Goal: Task Accomplishment & Management: Use online tool/utility

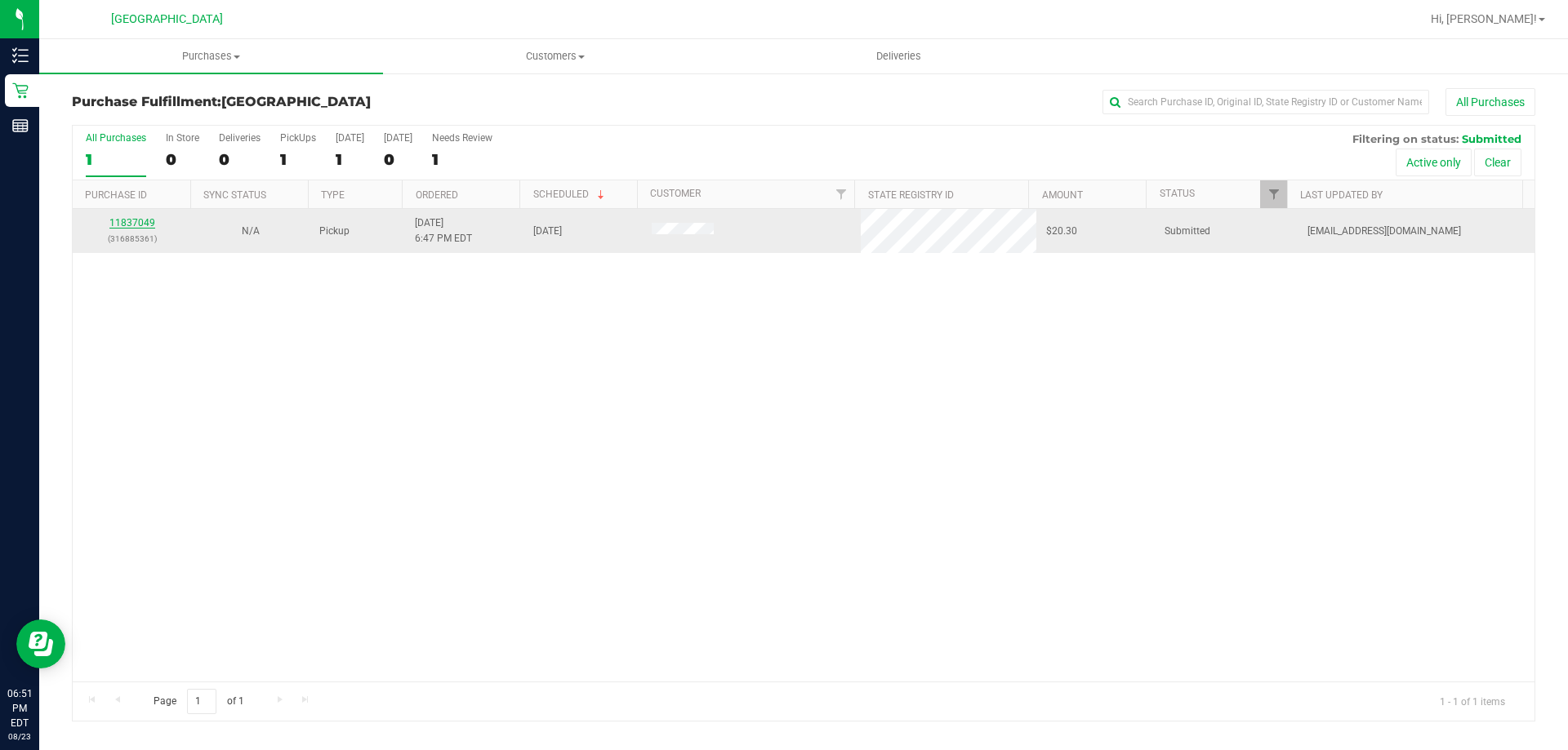
click at [134, 219] on link "11837049" at bounding box center [132, 222] width 46 height 11
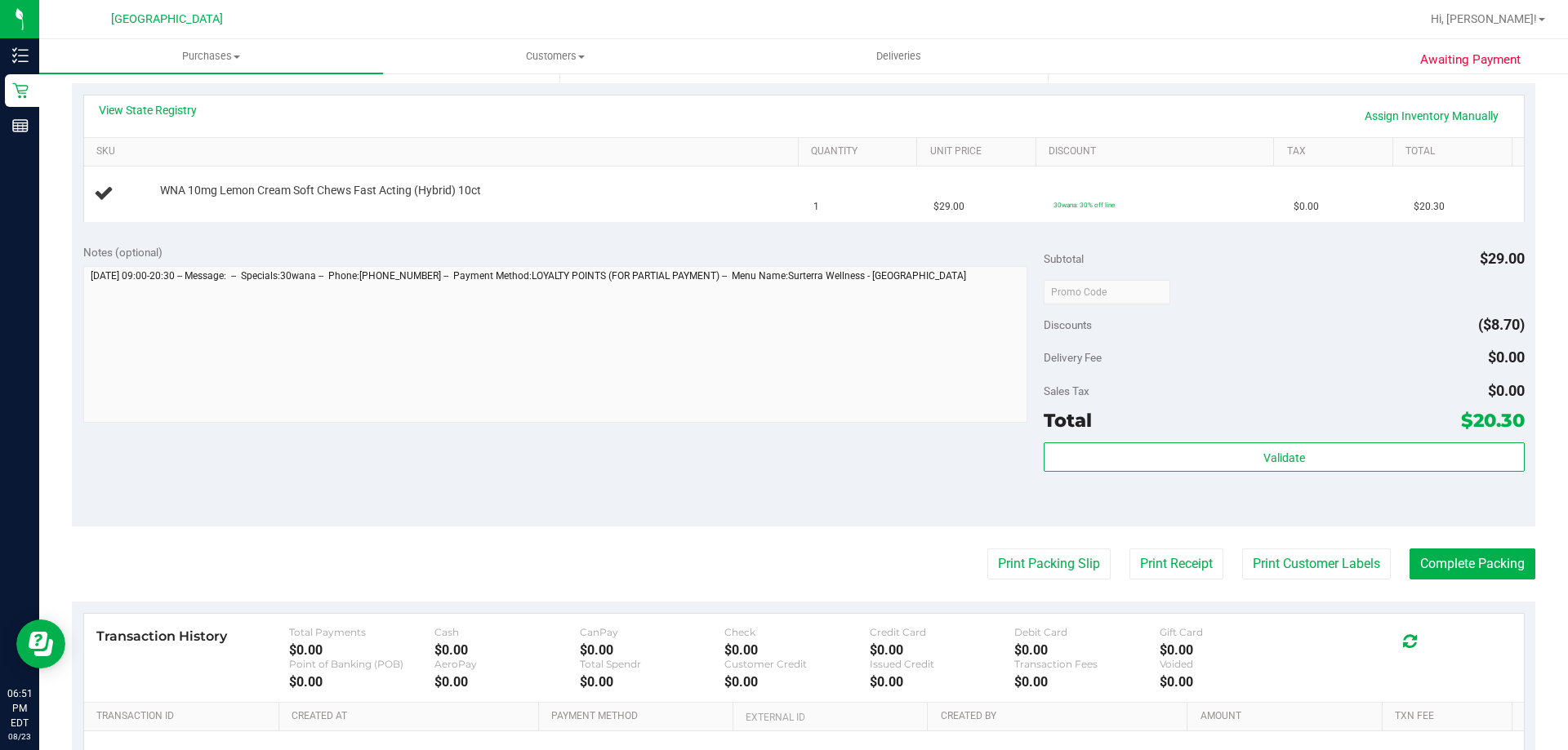
scroll to position [408, 0]
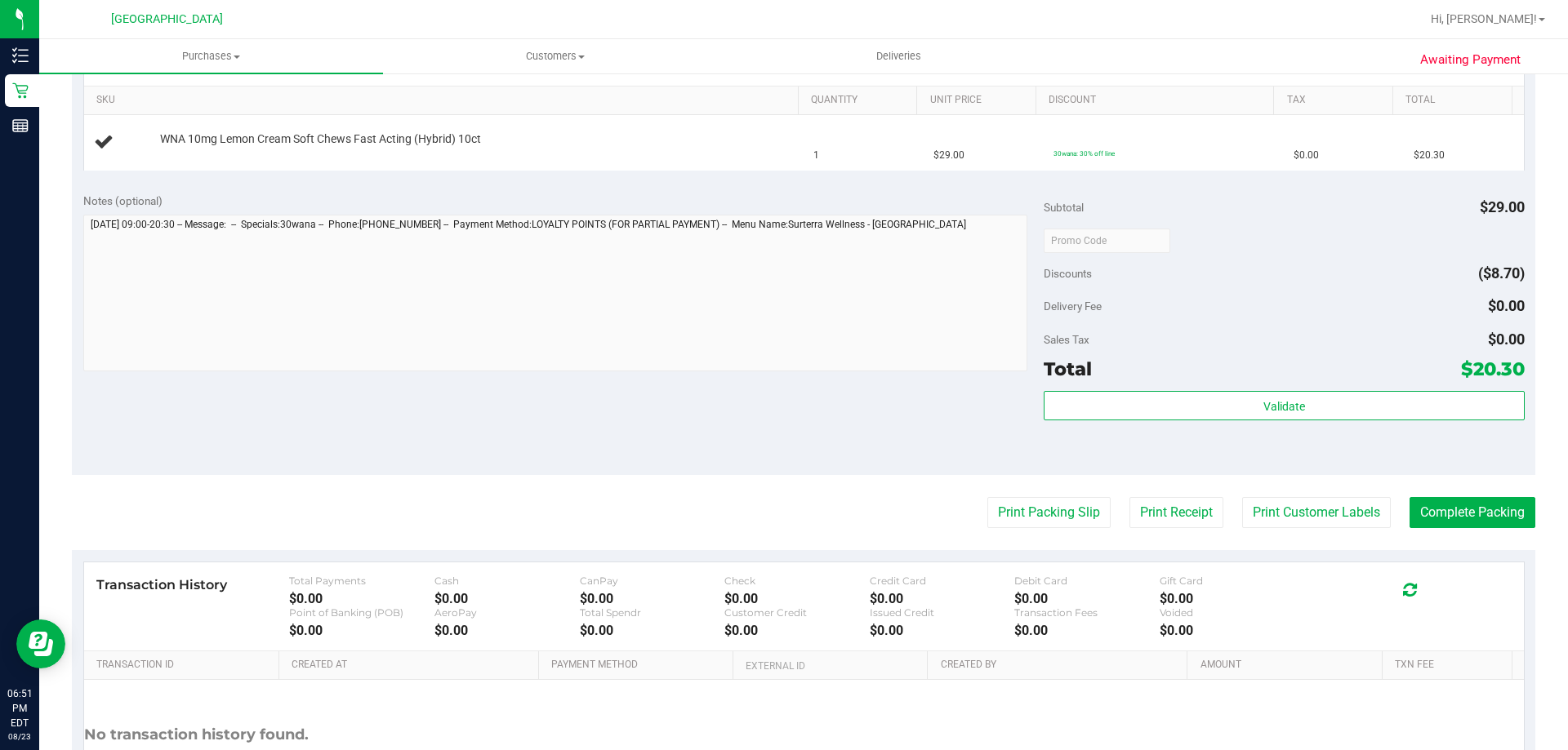
click at [962, 503] on div "Print Packing Slip Print Receipt Print Customer Labels Complete Packing" at bounding box center [804, 512] width 1463 height 31
click at [1027, 522] on button "Print Packing Slip" at bounding box center [1049, 512] width 123 height 31
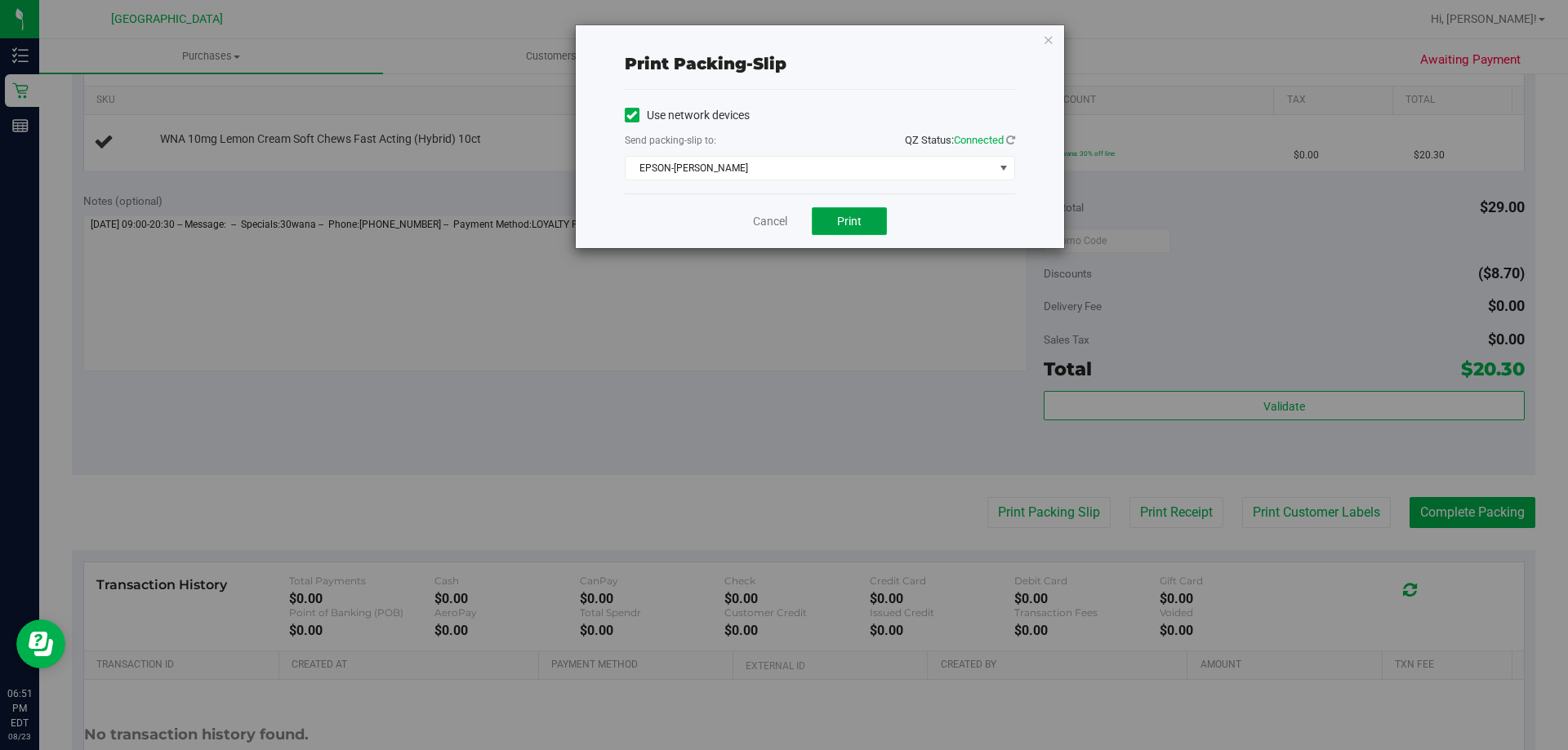
click at [856, 219] on span "Print" at bounding box center [849, 221] width 24 height 13
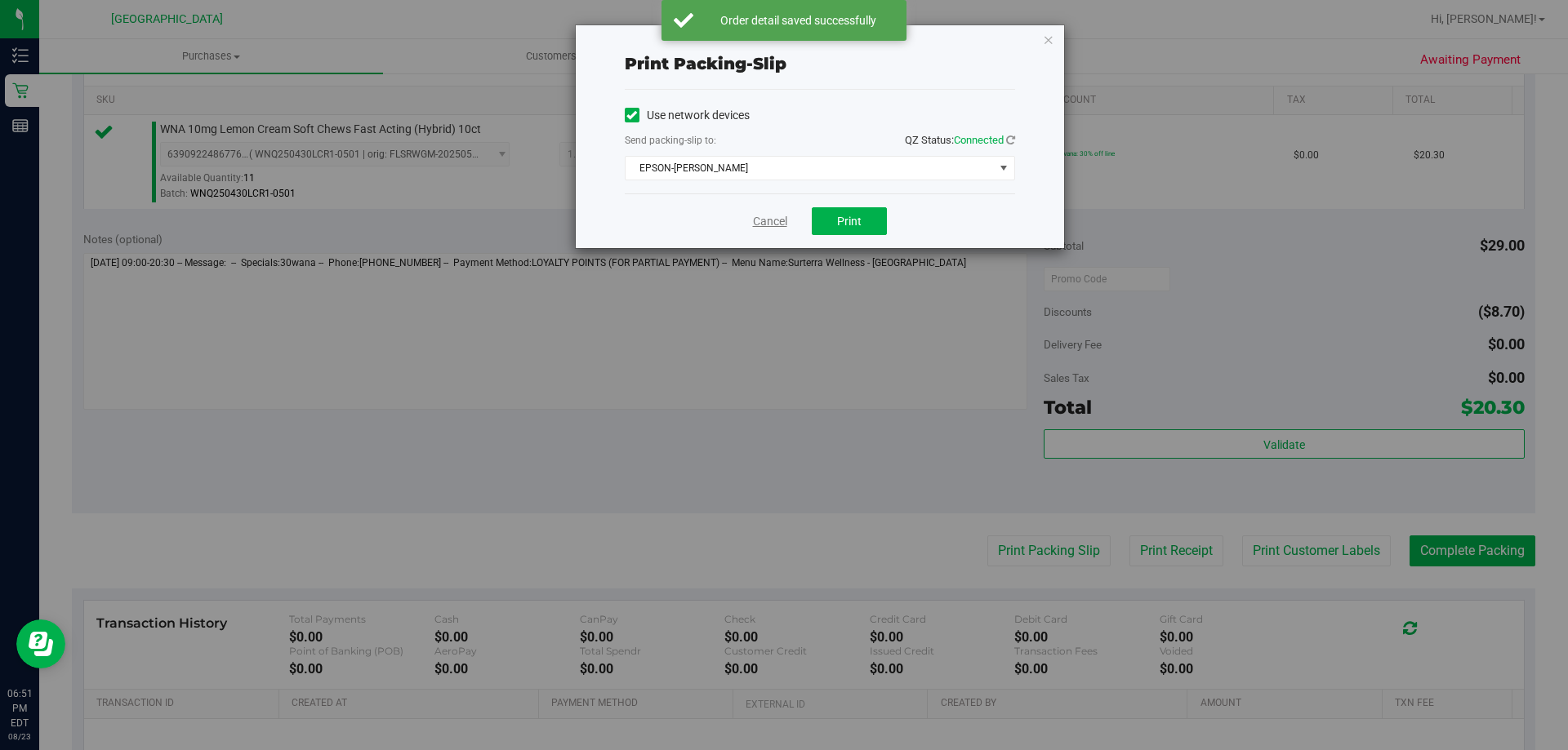
click at [780, 226] on link "Cancel" at bounding box center [770, 221] width 35 height 17
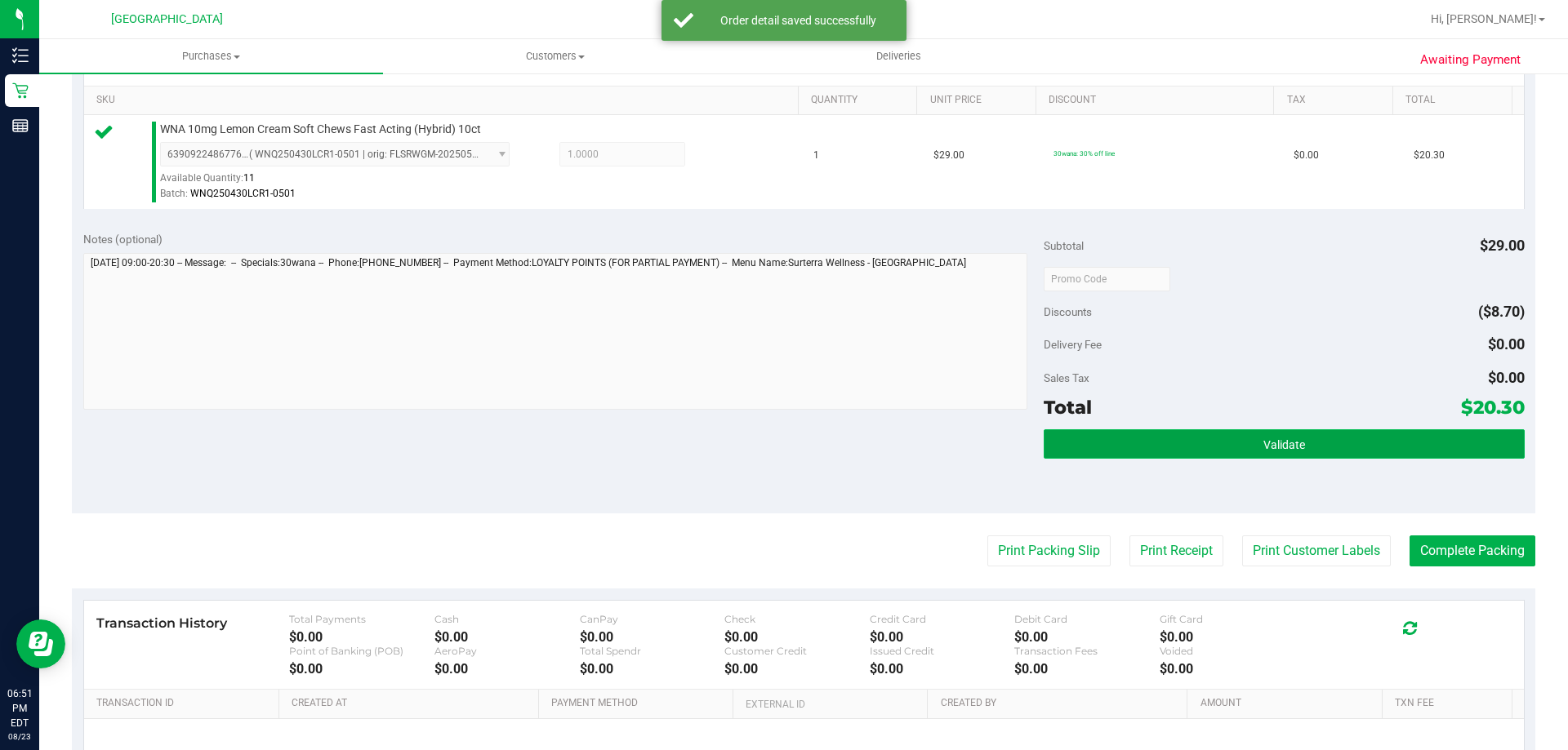
click at [1338, 452] on button "Validate" at bounding box center [1284, 444] width 480 height 29
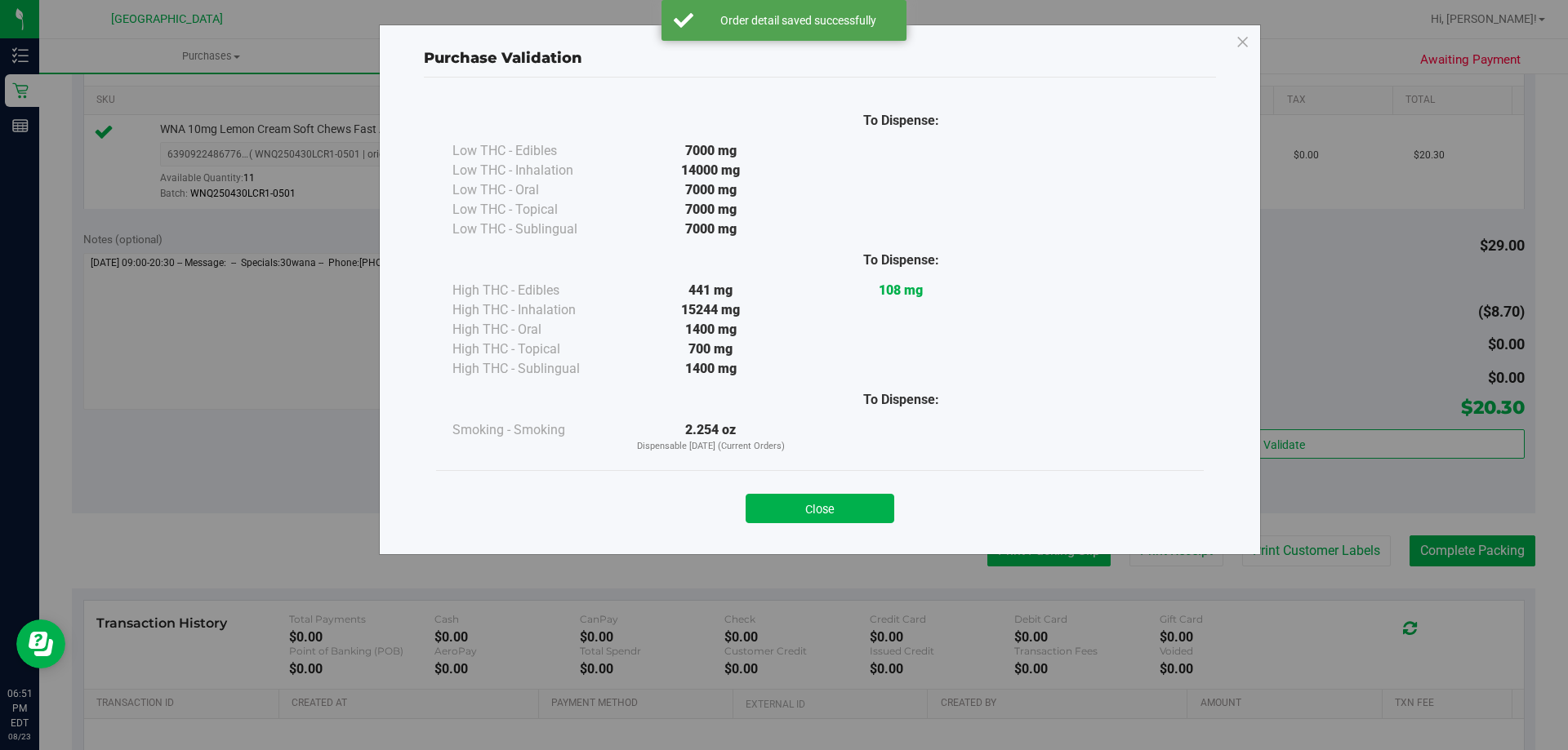
drag, startPoint x: 820, startPoint y: 505, endPoint x: 1017, endPoint y: 539, distance: 199.9
click at [833, 505] on button "Close" at bounding box center [820, 508] width 149 height 29
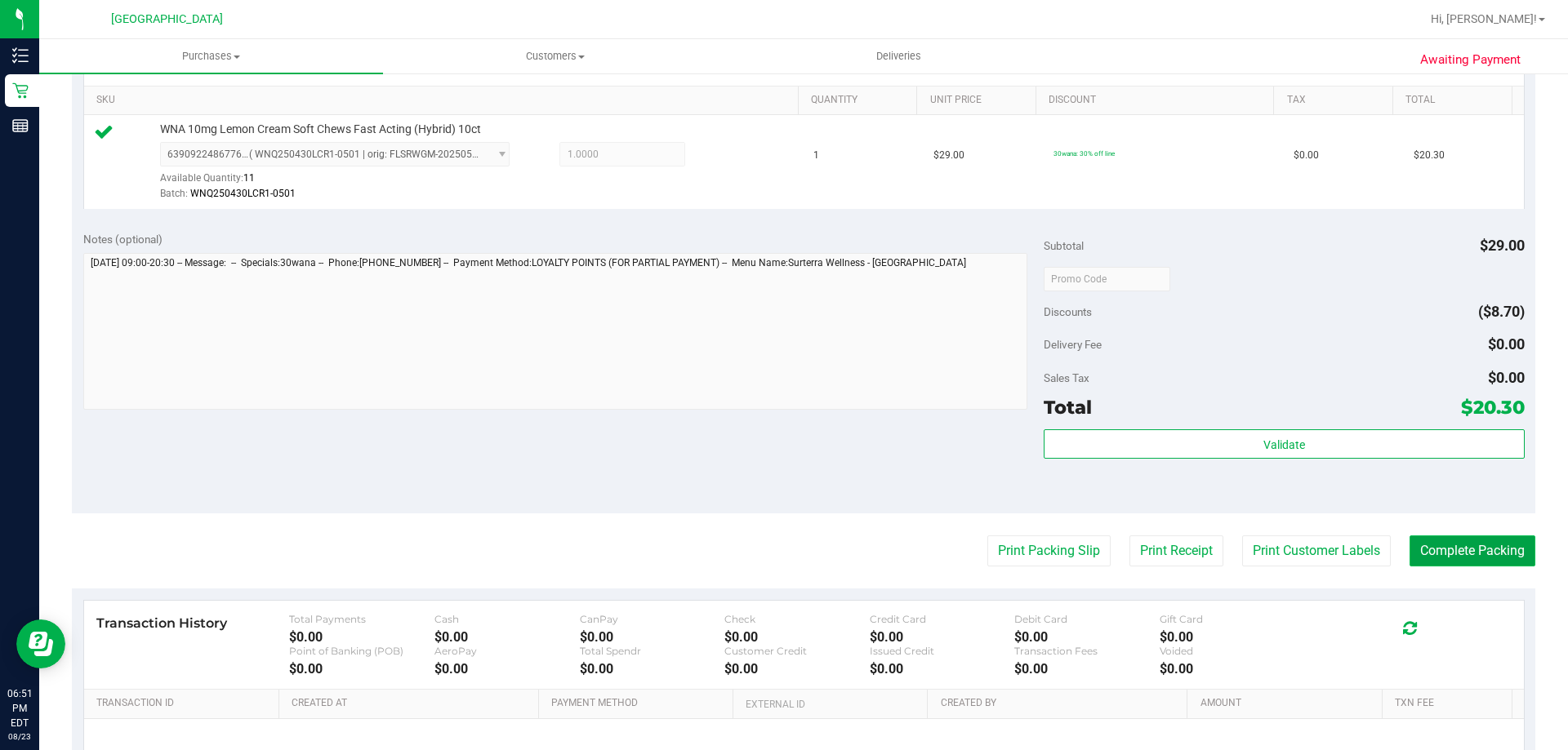
click at [1461, 540] on button "Complete Packing" at bounding box center [1472, 550] width 126 height 31
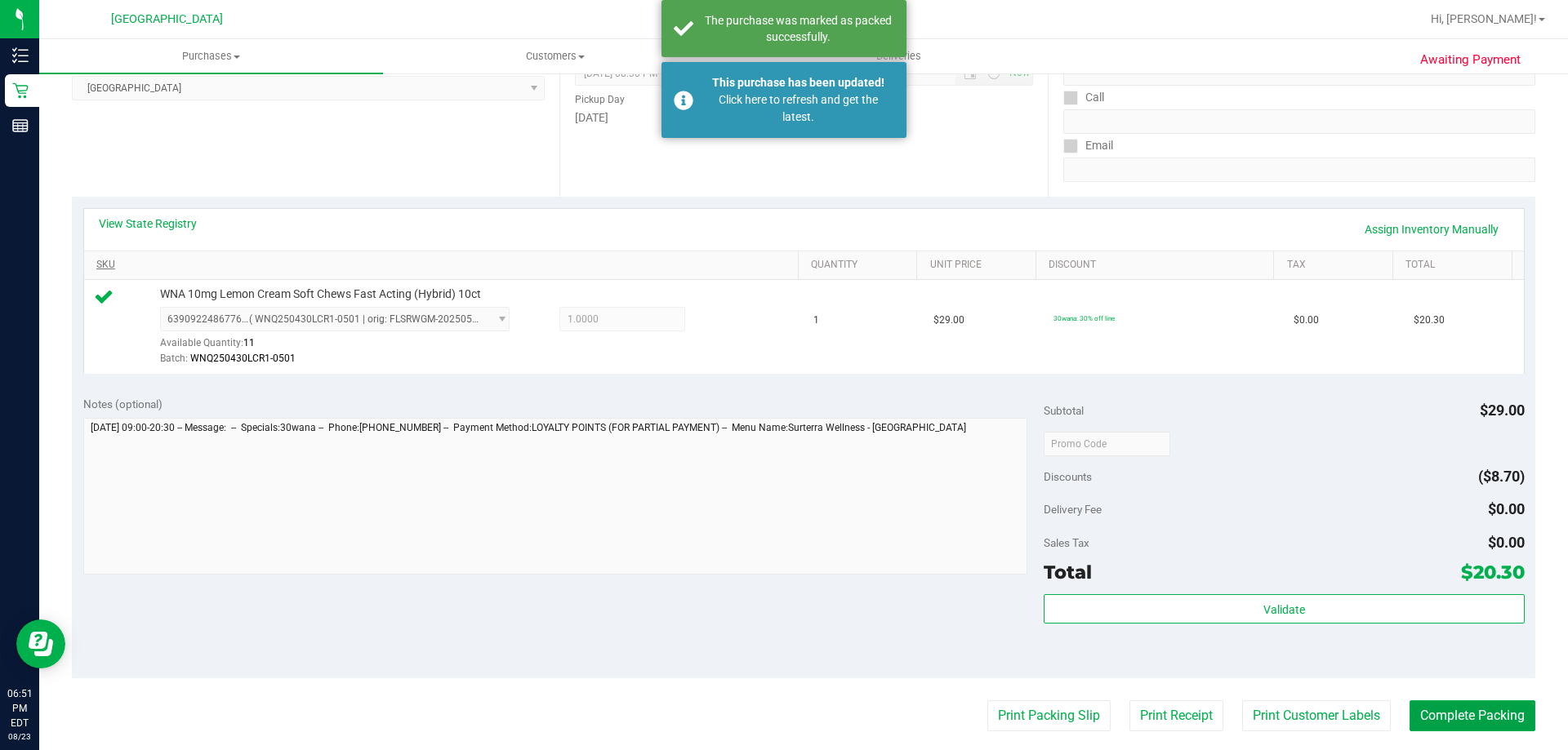
scroll to position [0, 0]
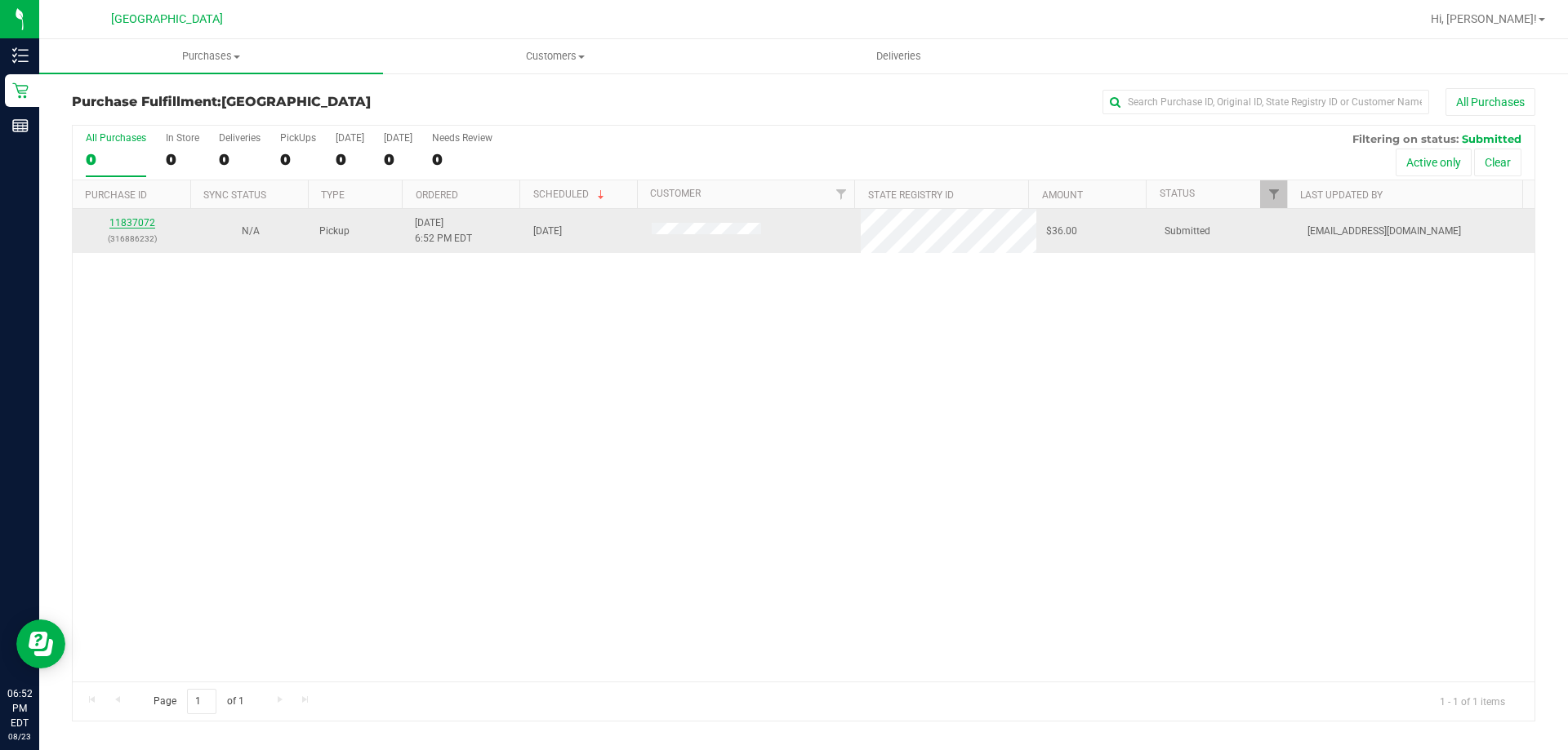
click at [136, 219] on link "11837072" at bounding box center [132, 222] width 46 height 11
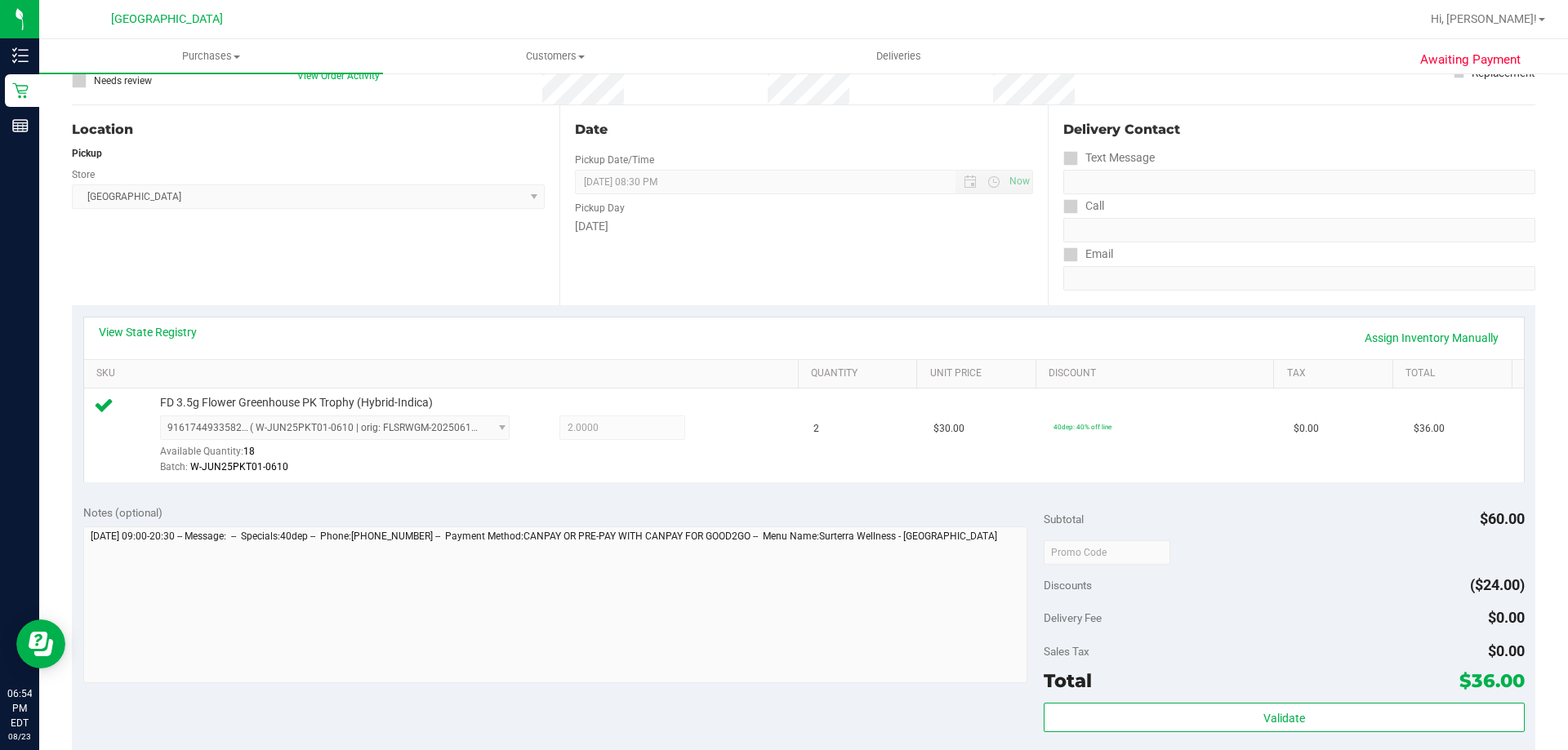
scroll to position [327, 0]
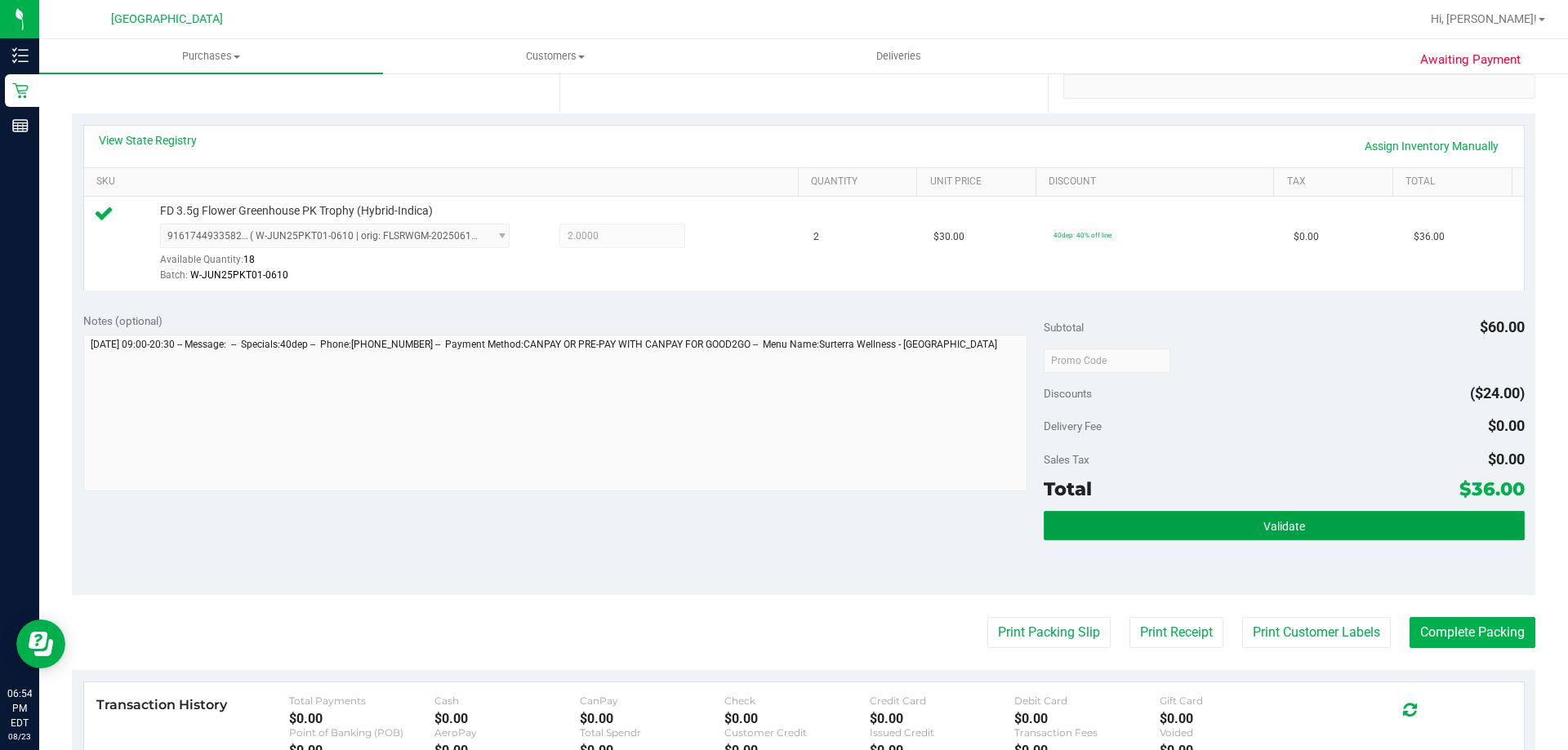
click at [1307, 528] on button "Validate" at bounding box center [1284, 525] width 480 height 29
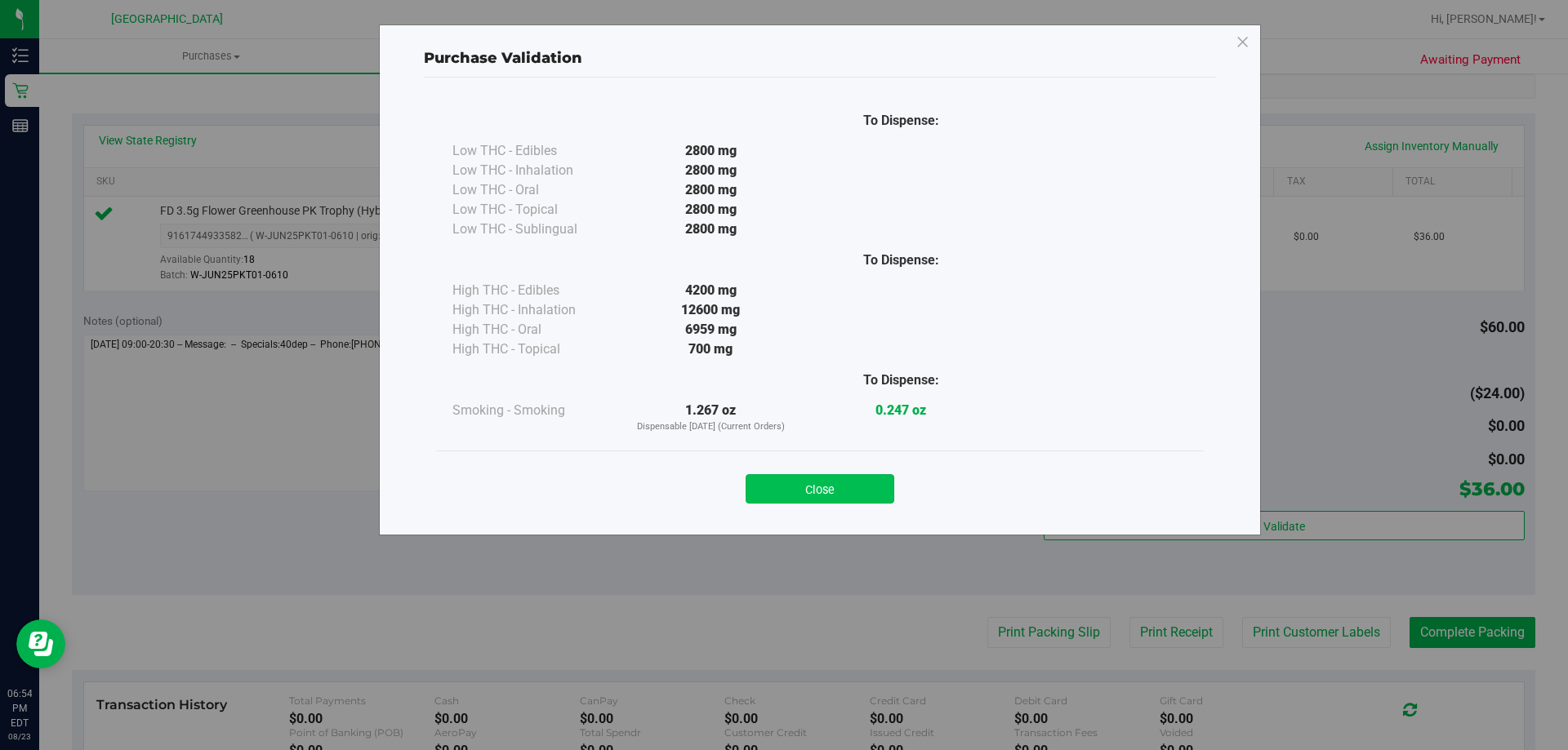
click at [826, 494] on button "Close" at bounding box center [820, 488] width 149 height 29
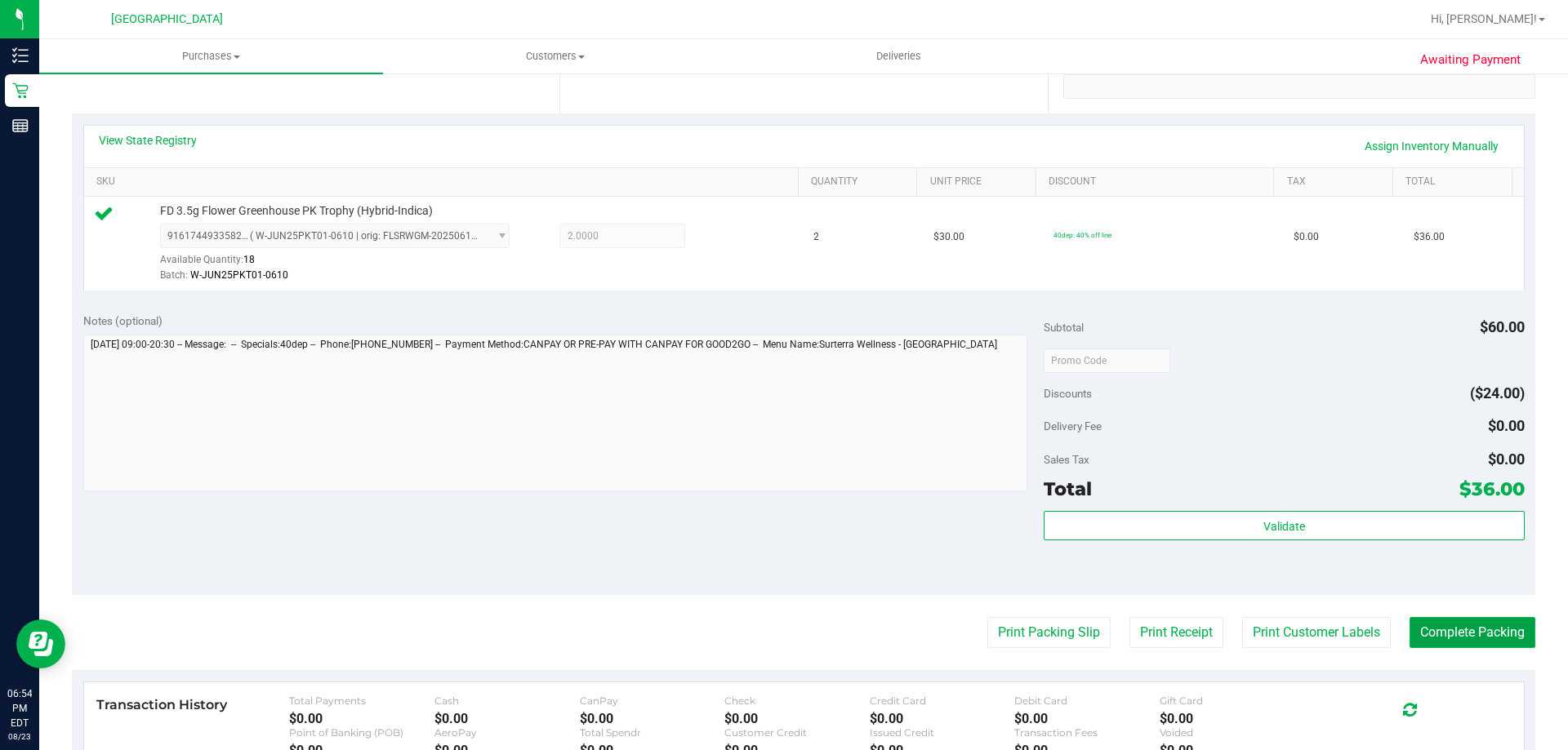
click at [1454, 637] on button "Complete Packing" at bounding box center [1472, 632] width 126 height 31
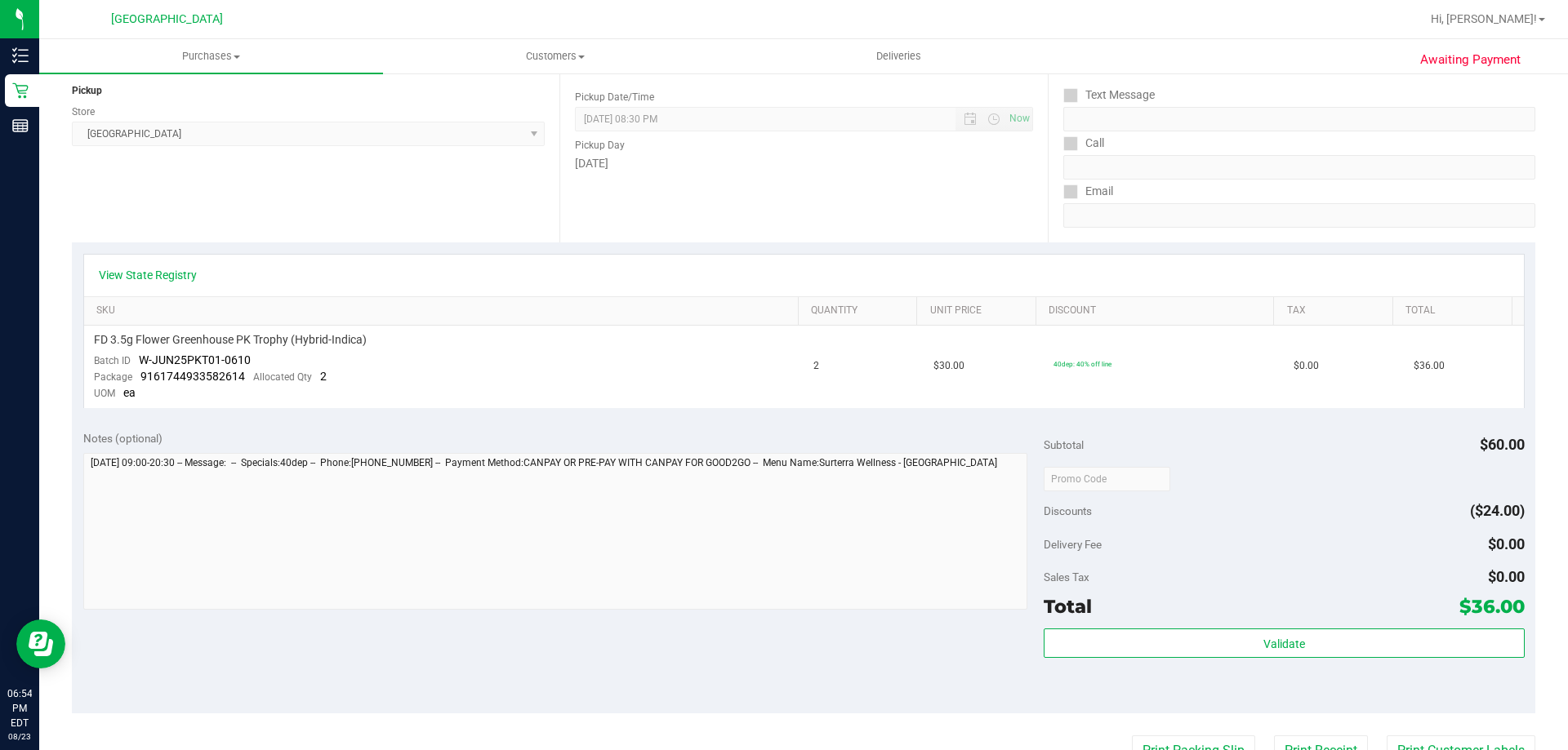
scroll to position [245, 0]
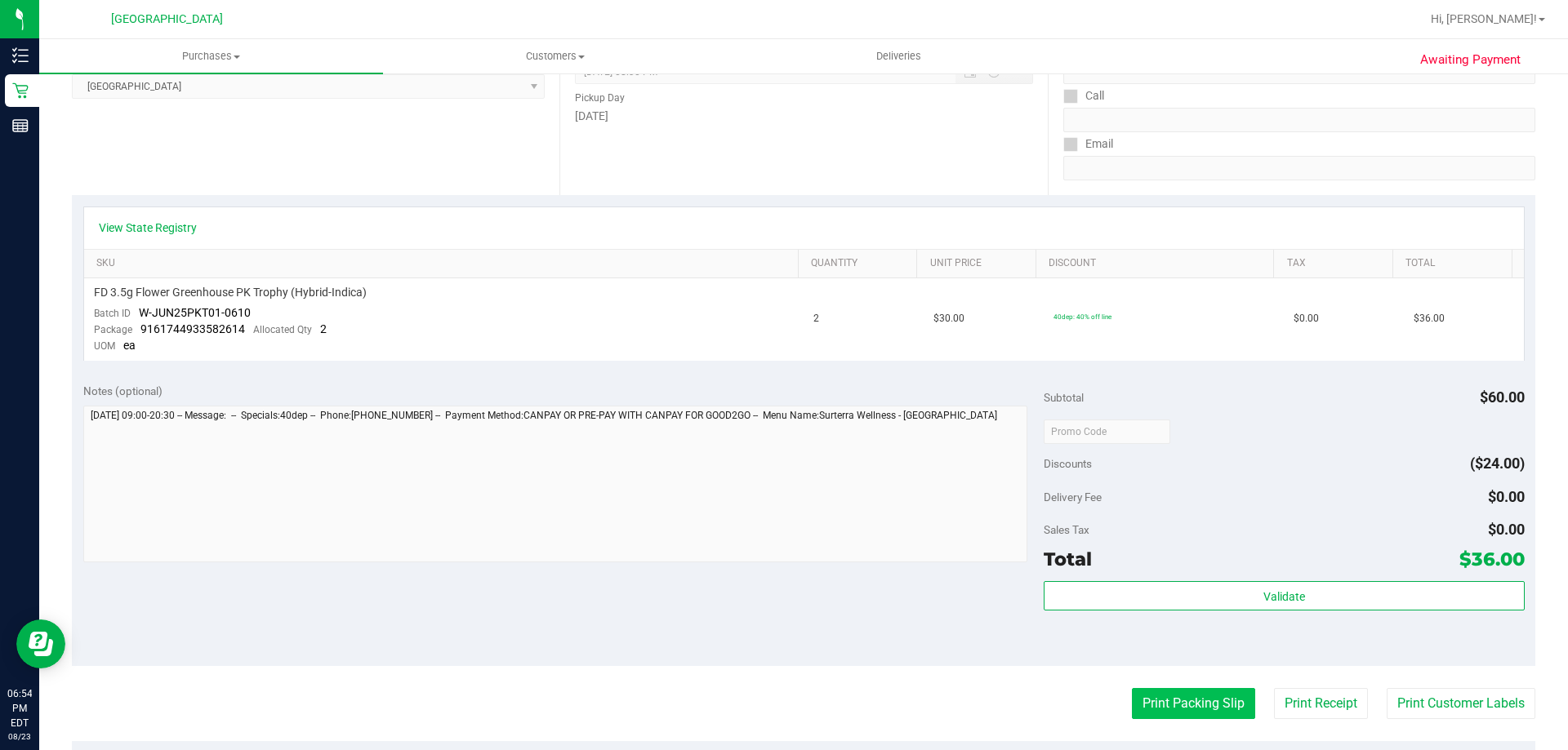
click at [1213, 701] on button "Print Packing Slip" at bounding box center [1193, 703] width 123 height 31
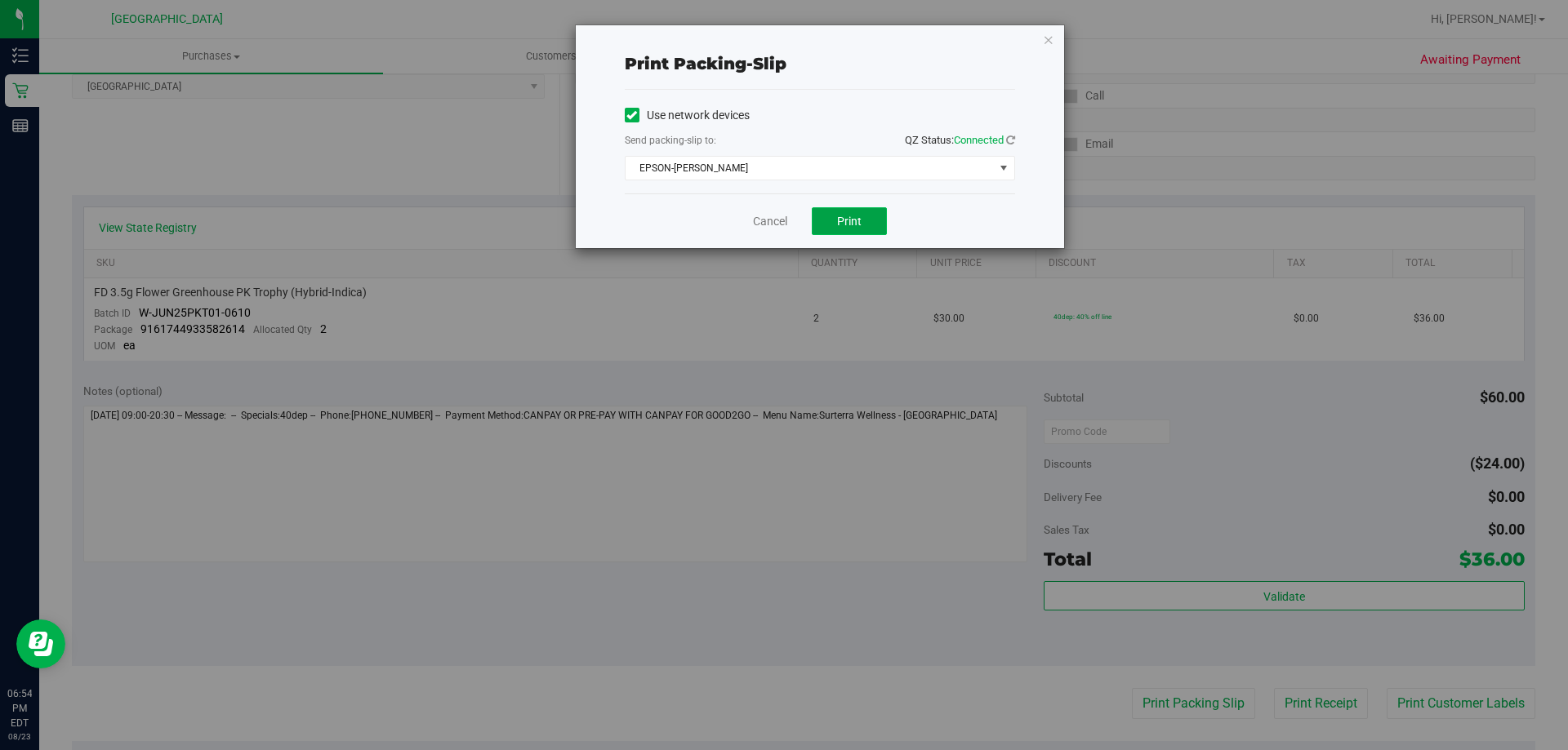
click at [826, 230] on button "Print" at bounding box center [849, 221] width 75 height 28
click at [774, 213] on link "Cancel" at bounding box center [770, 221] width 35 height 17
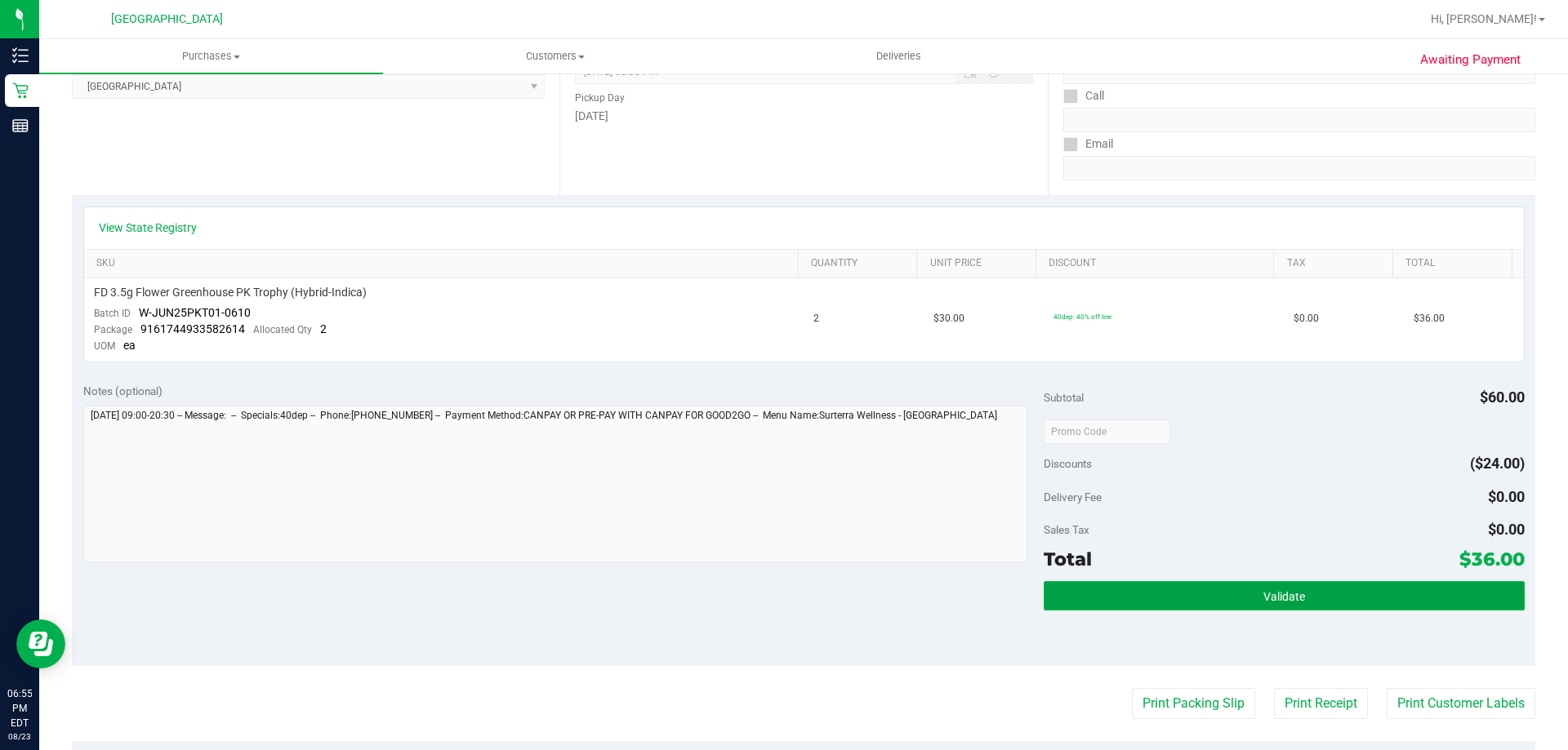
click at [1135, 590] on button "Validate" at bounding box center [1284, 595] width 480 height 29
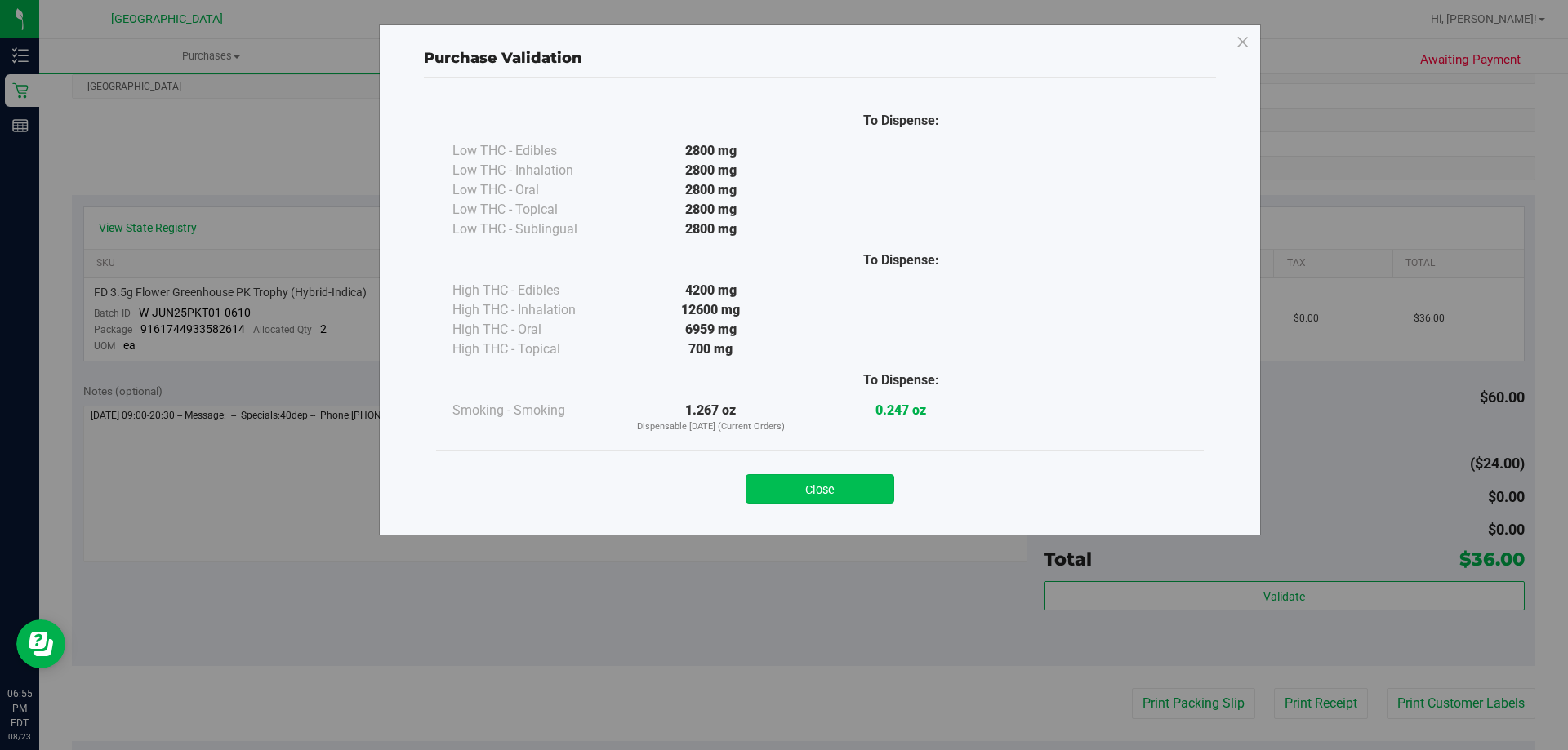
click at [858, 476] on button "Close" at bounding box center [820, 488] width 149 height 29
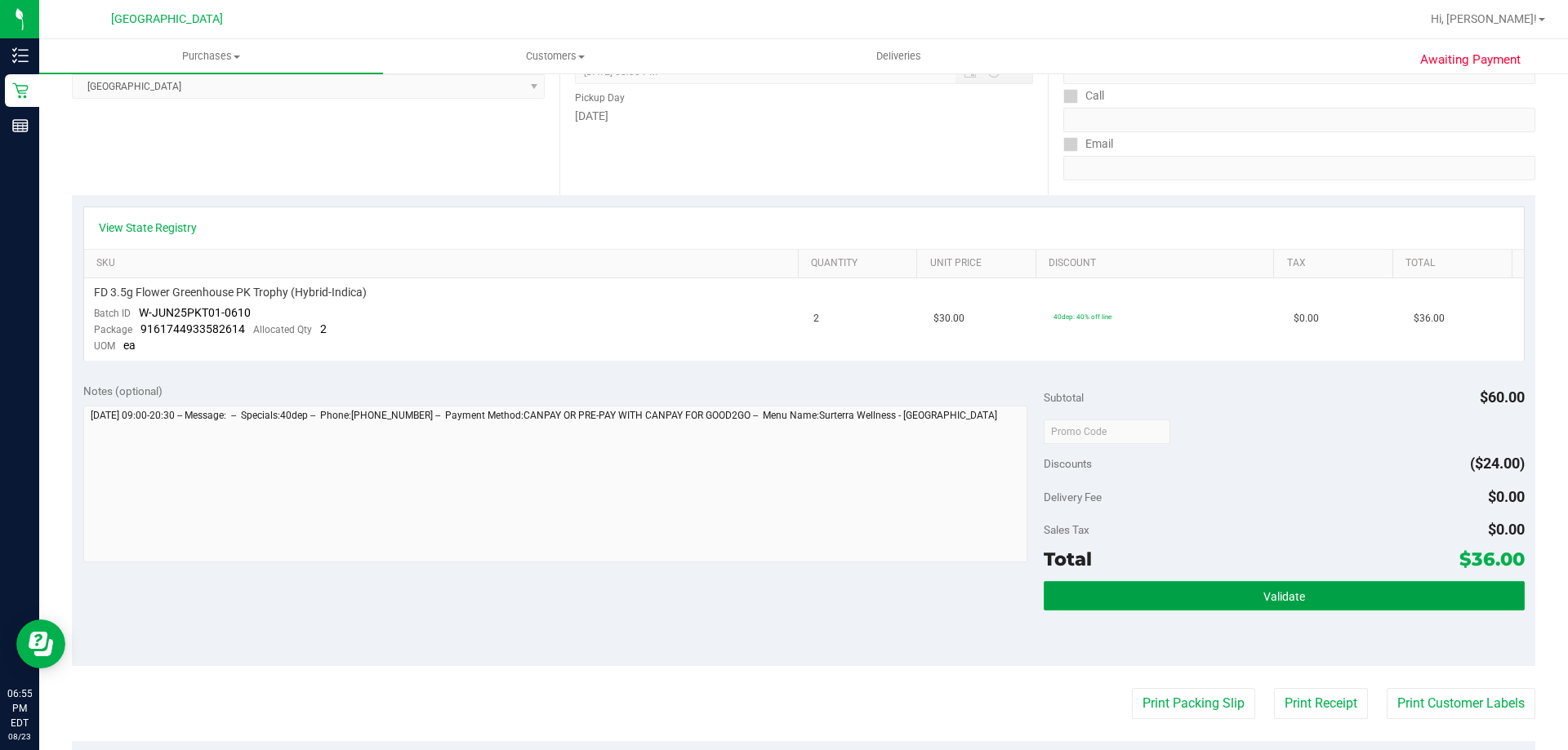
click at [1412, 598] on button "Validate" at bounding box center [1284, 595] width 480 height 29
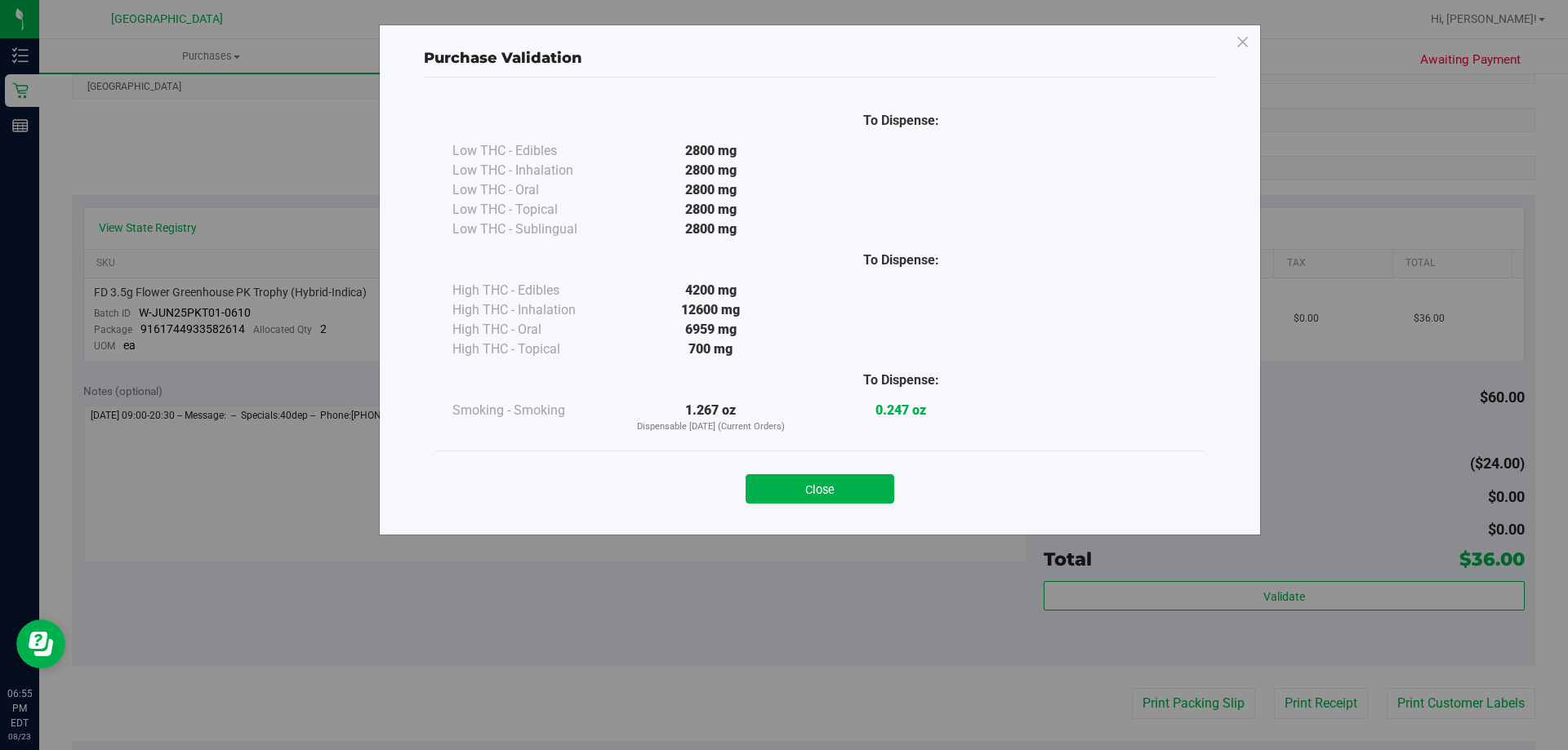
drag, startPoint x: 833, startPoint y: 493, endPoint x: 847, endPoint y: 495, distance: 14.1
click at [834, 490] on button "Close" at bounding box center [820, 488] width 149 height 29
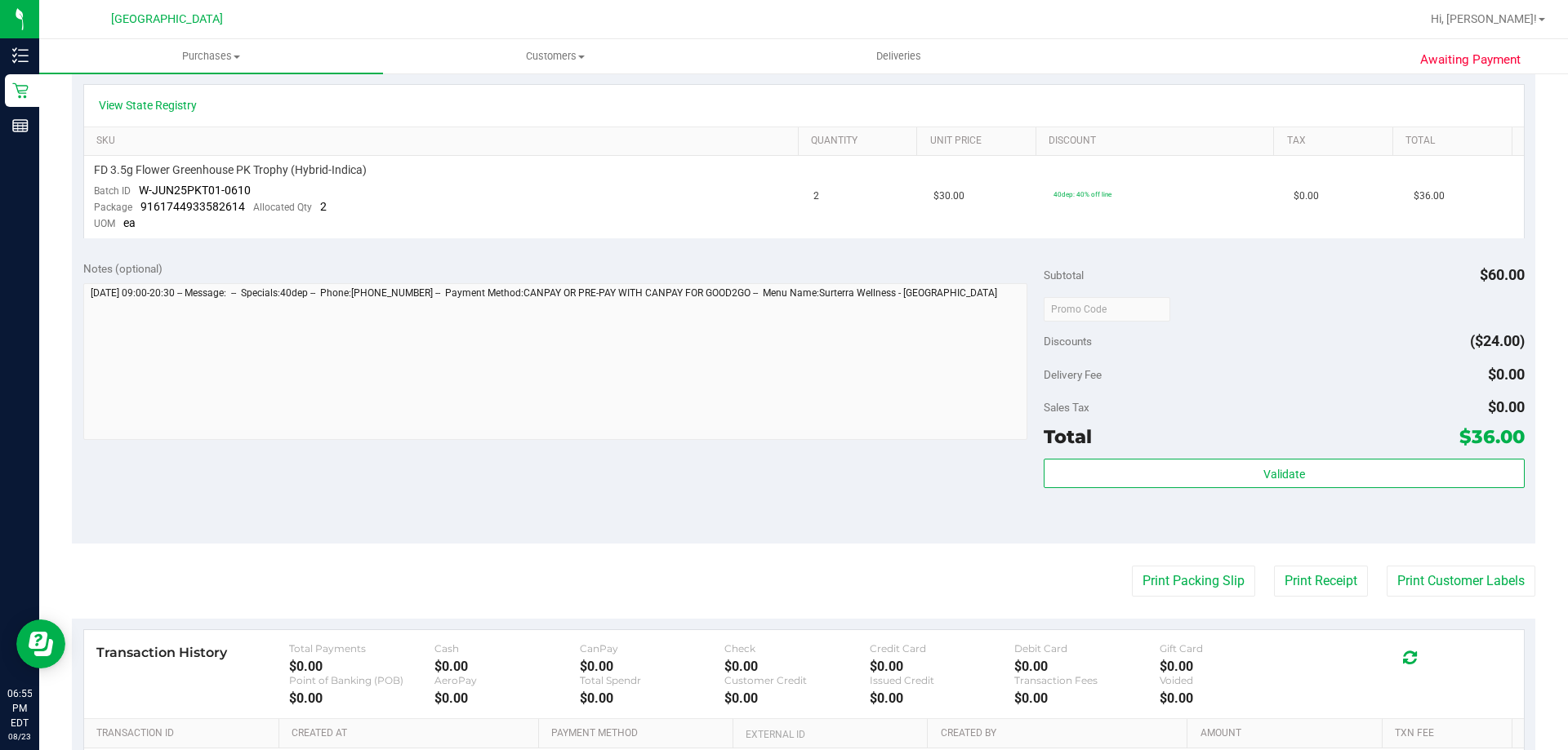
scroll to position [572, 0]
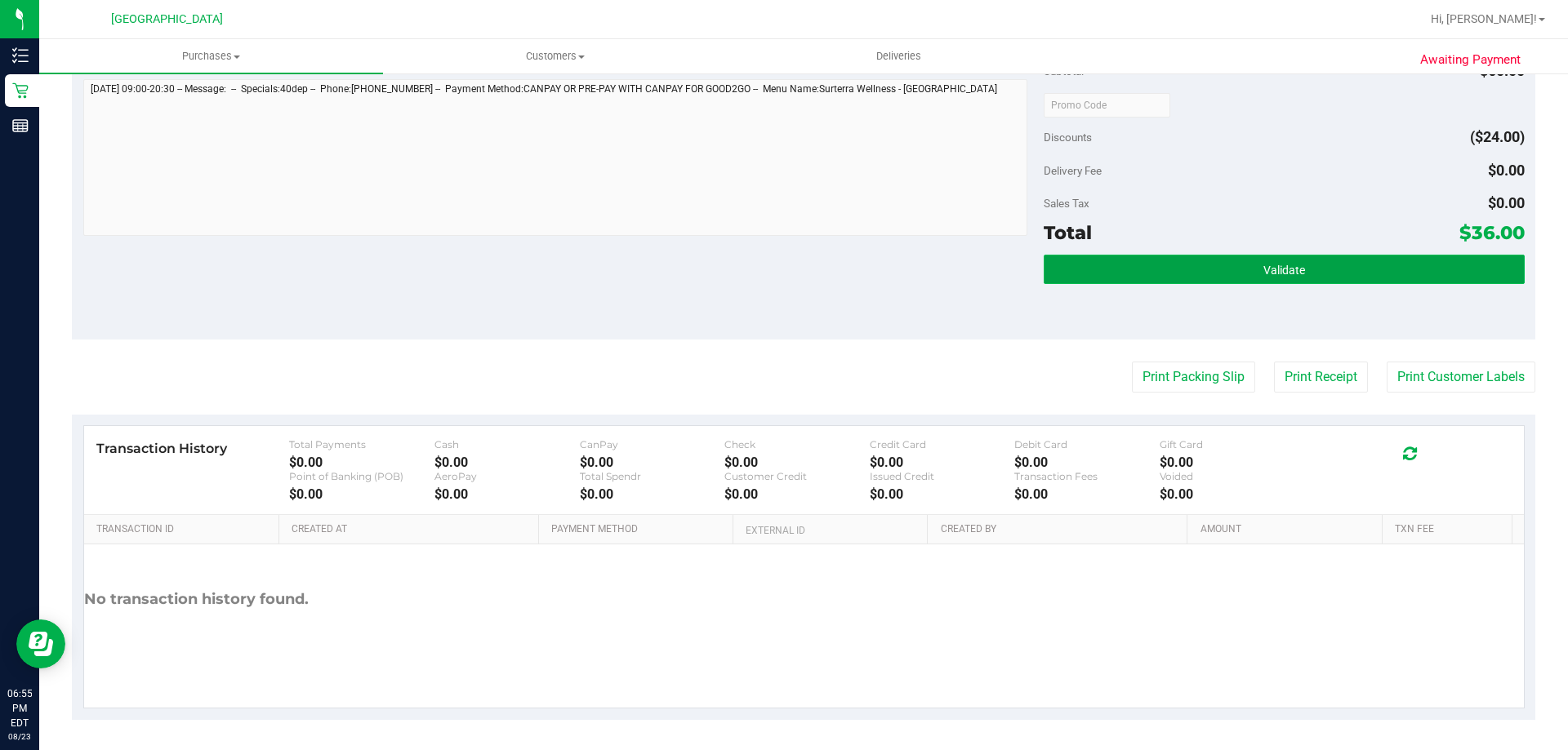
click at [1173, 276] on button "Validate" at bounding box center [1284, 269] width 480 height 29
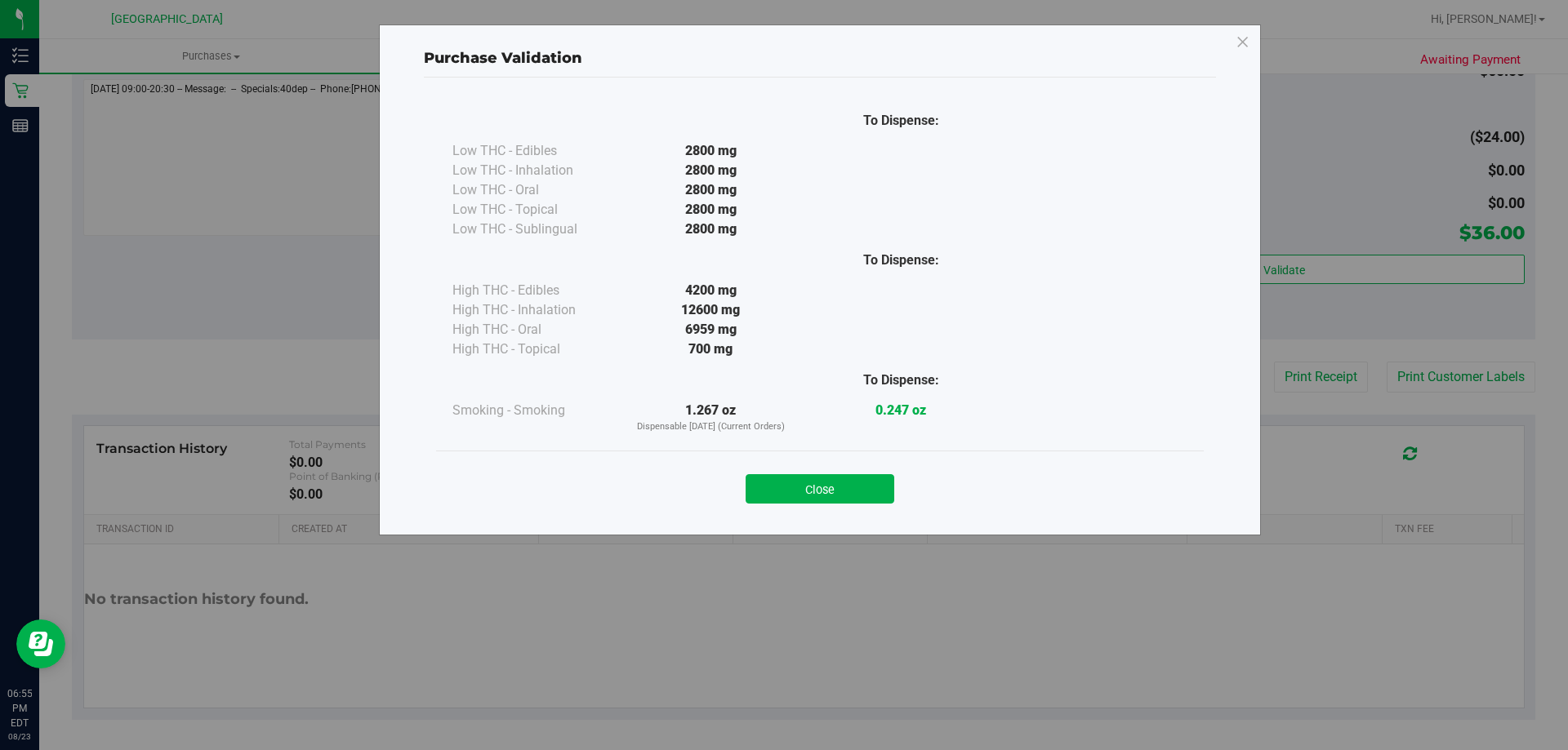
click at [795, 487] on button "Close" at bounding box center [820, 488] width 149 height 29
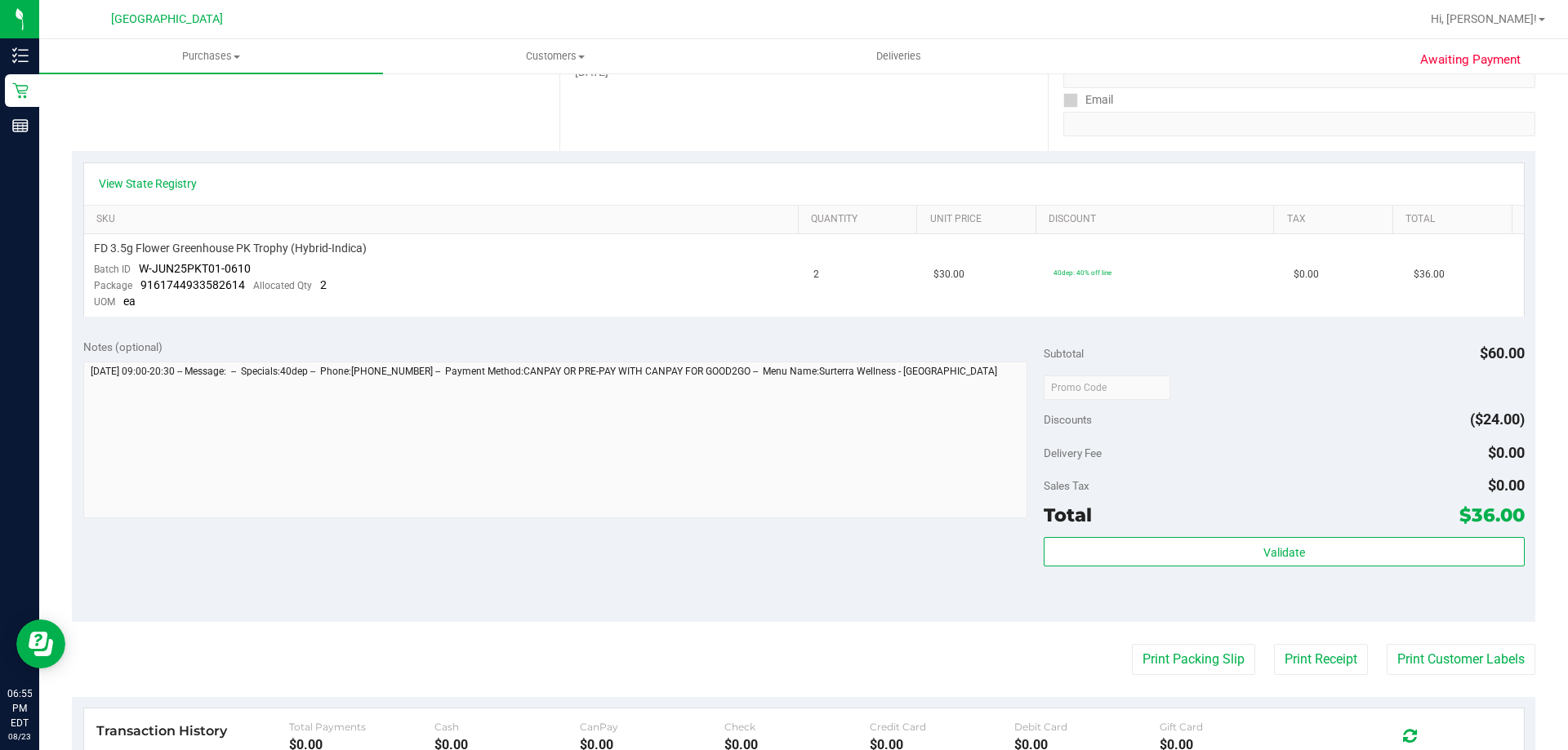
scroll to position [81, 0]
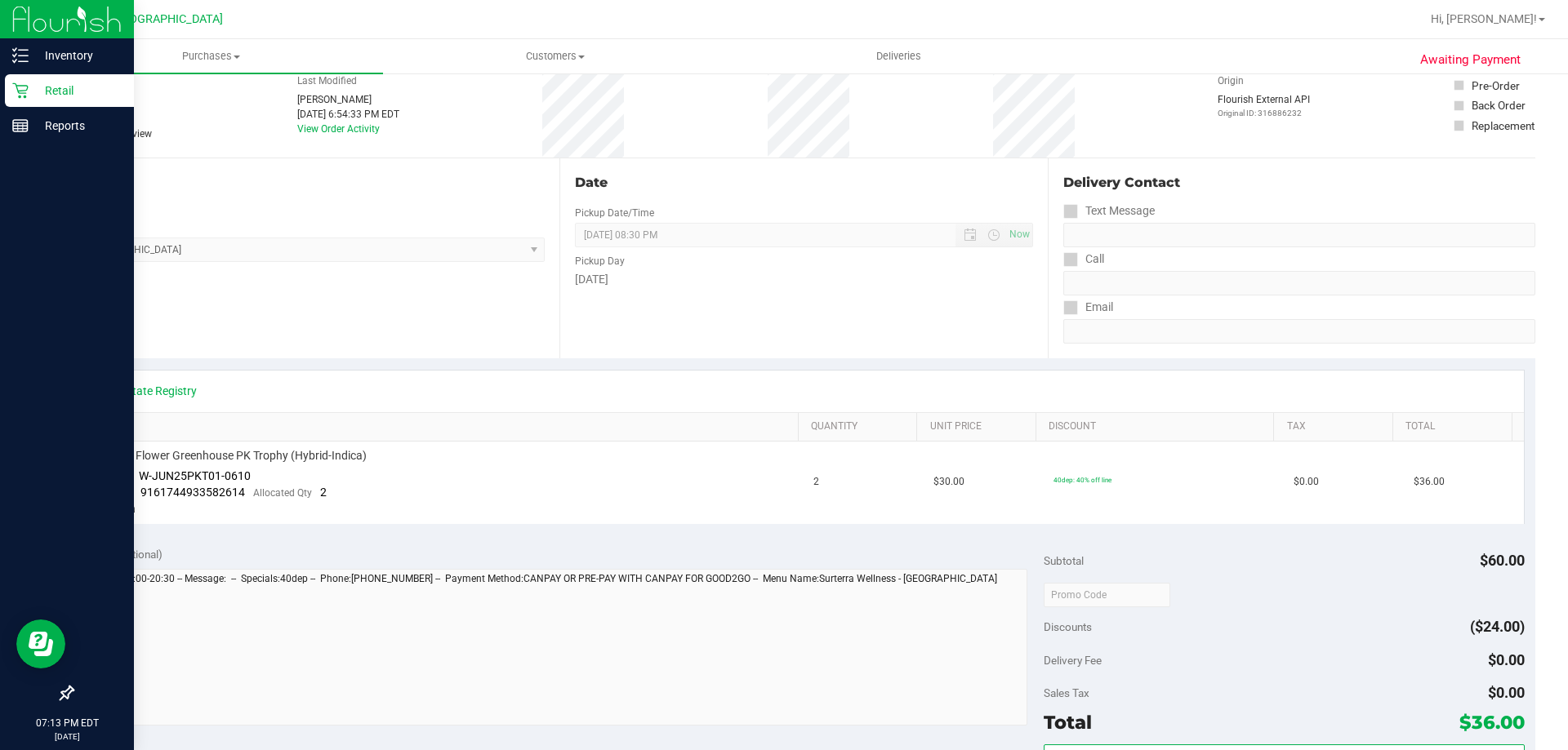
click at [46, 92] on p "Retail" at bounding box center [78, 91] width 98 height 20
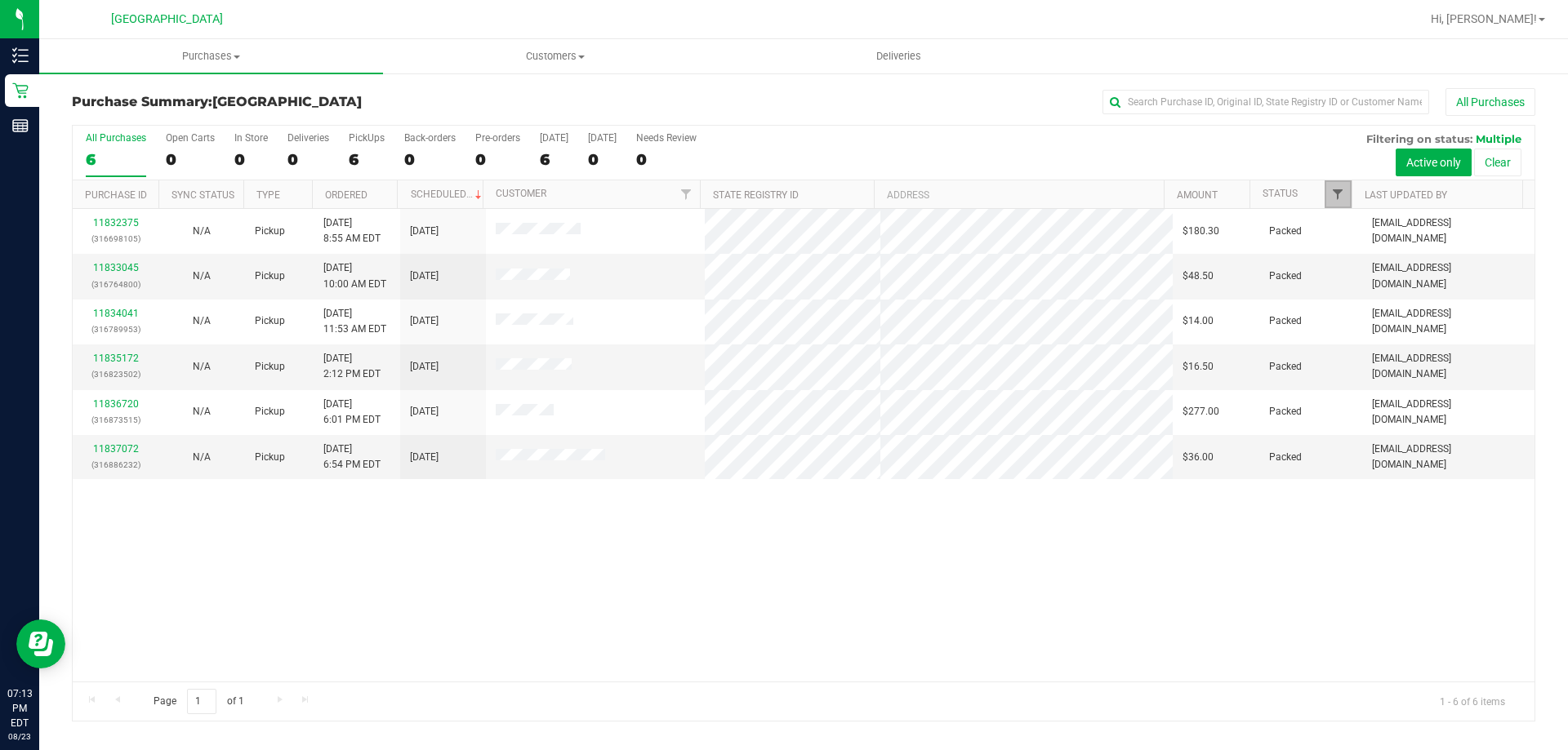
click at [1340, 191] on span "Filter" at bounding box center [1337, 194] width 13 height 13
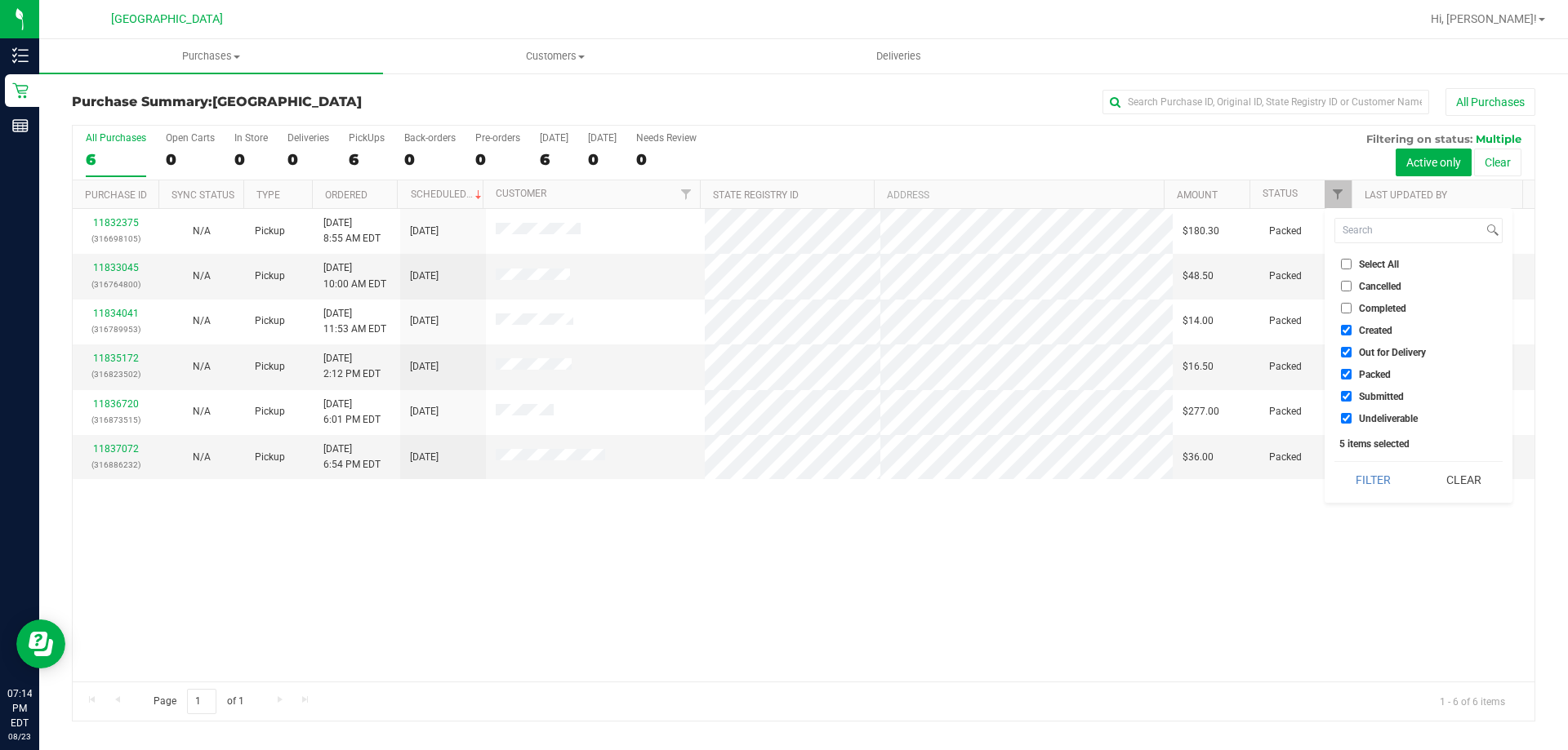
click at [1370, 260] on span "Select All" at bounding box center [1378, 264] width 40 height 9
click at [1351, 259] on input "Select All" at bounding box center [1346, 263] width 10 height 10
checkbox input "true"
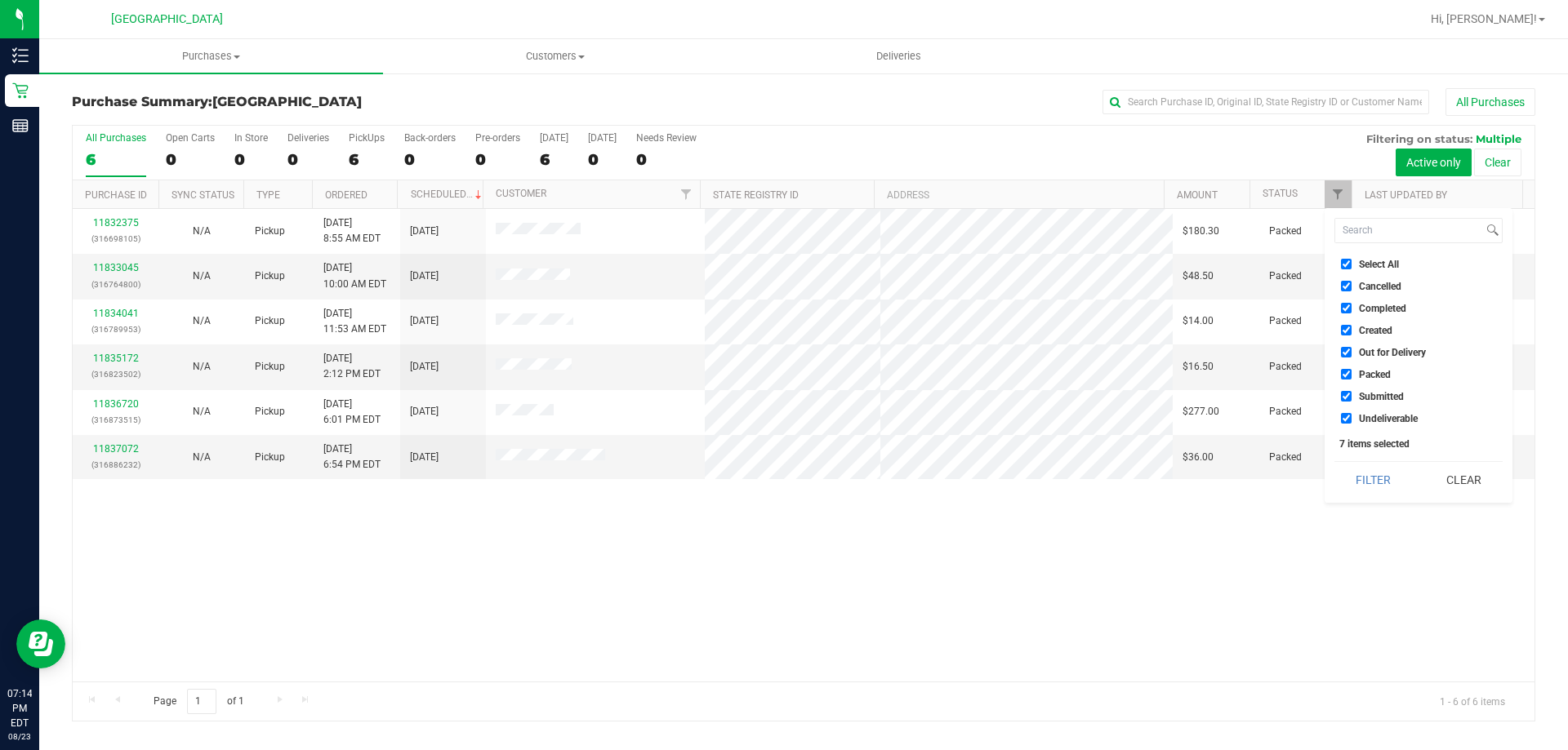
click at [1370, 260] on span "Select All" at bounding box center [1378, 264] width 40 height 9
click at [1351, 259] on input "Select All" at bounding box center [1346, 263] width 10 height 10
checkbox input "false"
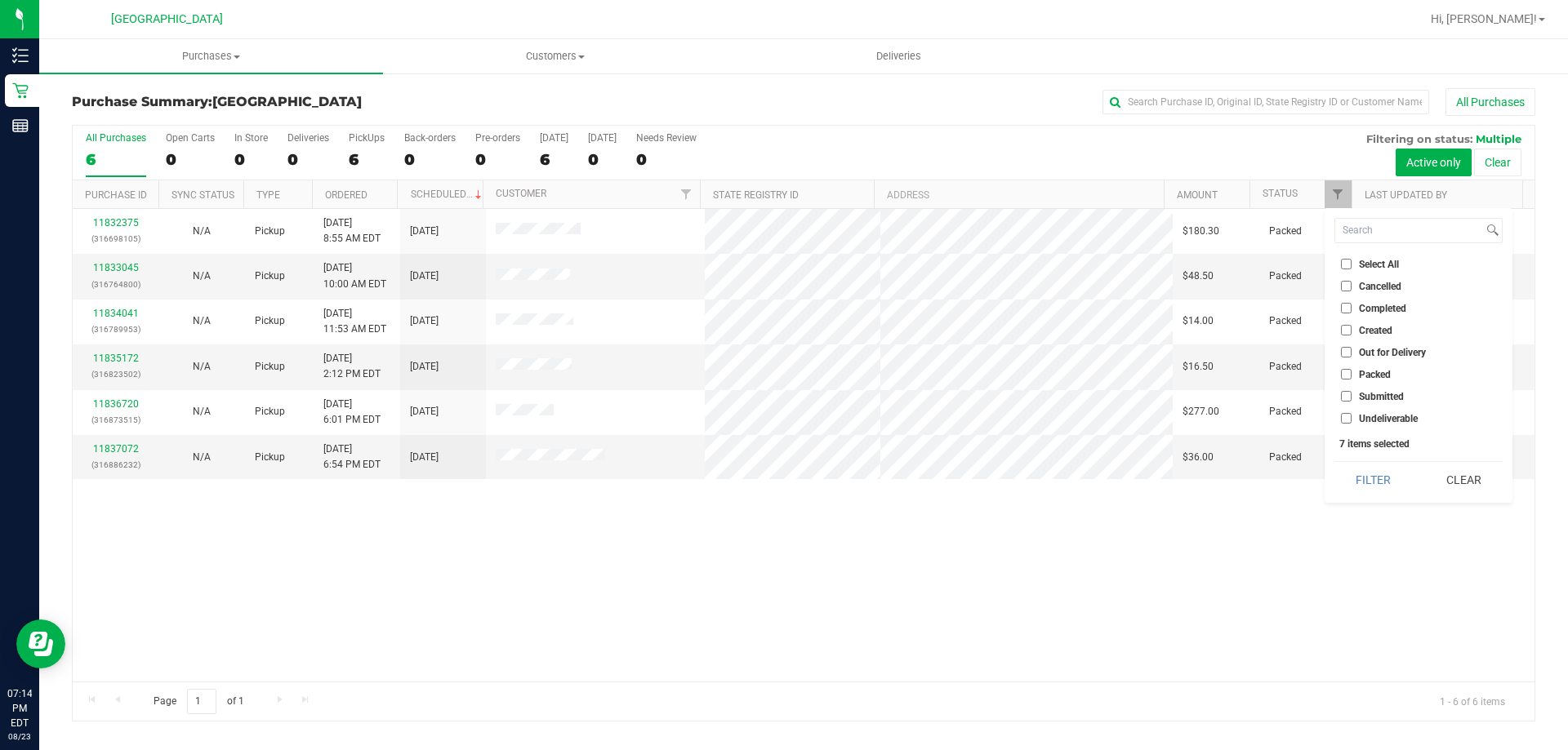
checkbox input "false"
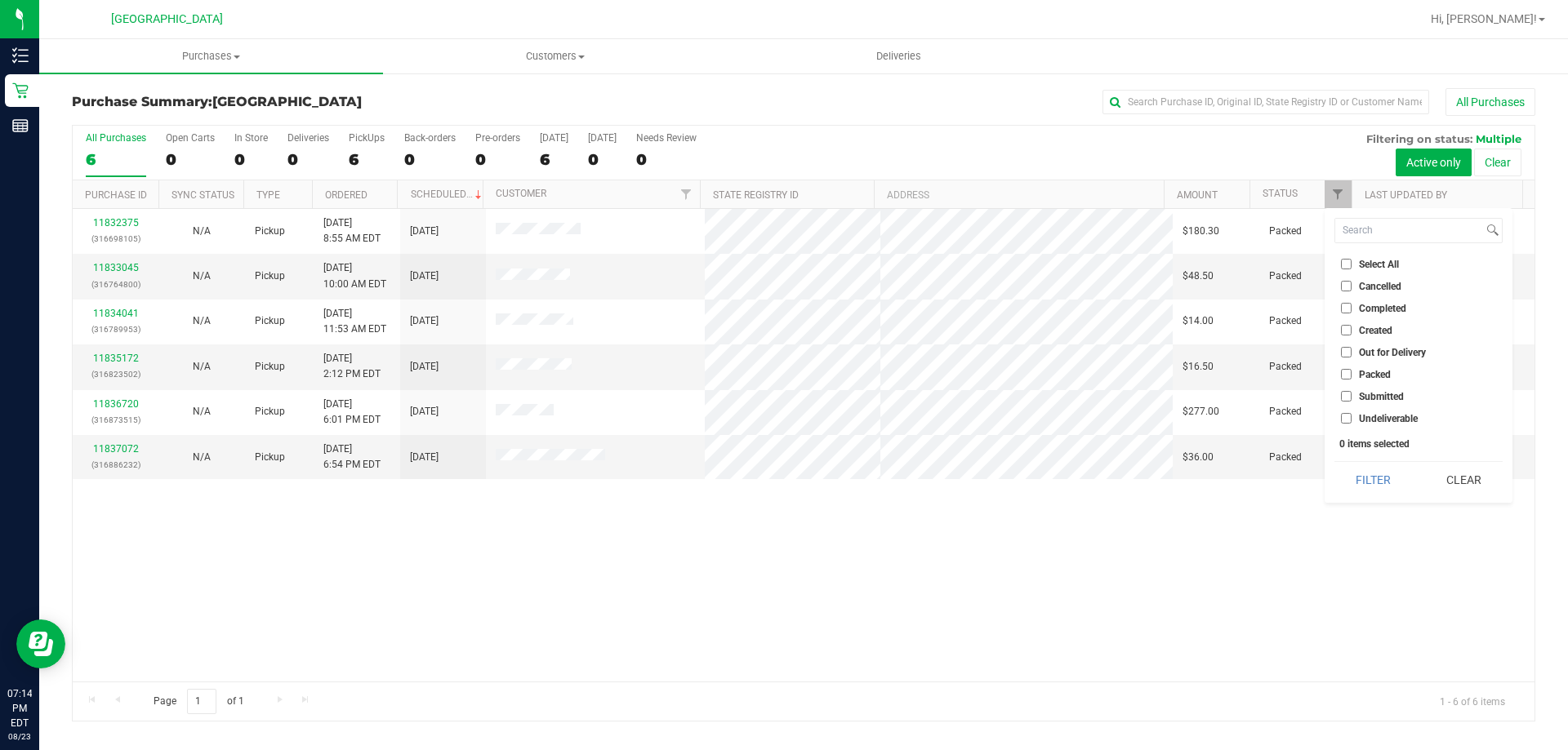
click at [1376, 392] on span "Submitted" at bounding box center [1381, 396] width 45 height 9
click at [1351, 392] on input "Submitted" at bounding box center [1346, 396] width 10 height 10
checkbox input "true"
click at [1365, 477] on button "Filter" at bounding box center [1374, 480] width 78 height 35
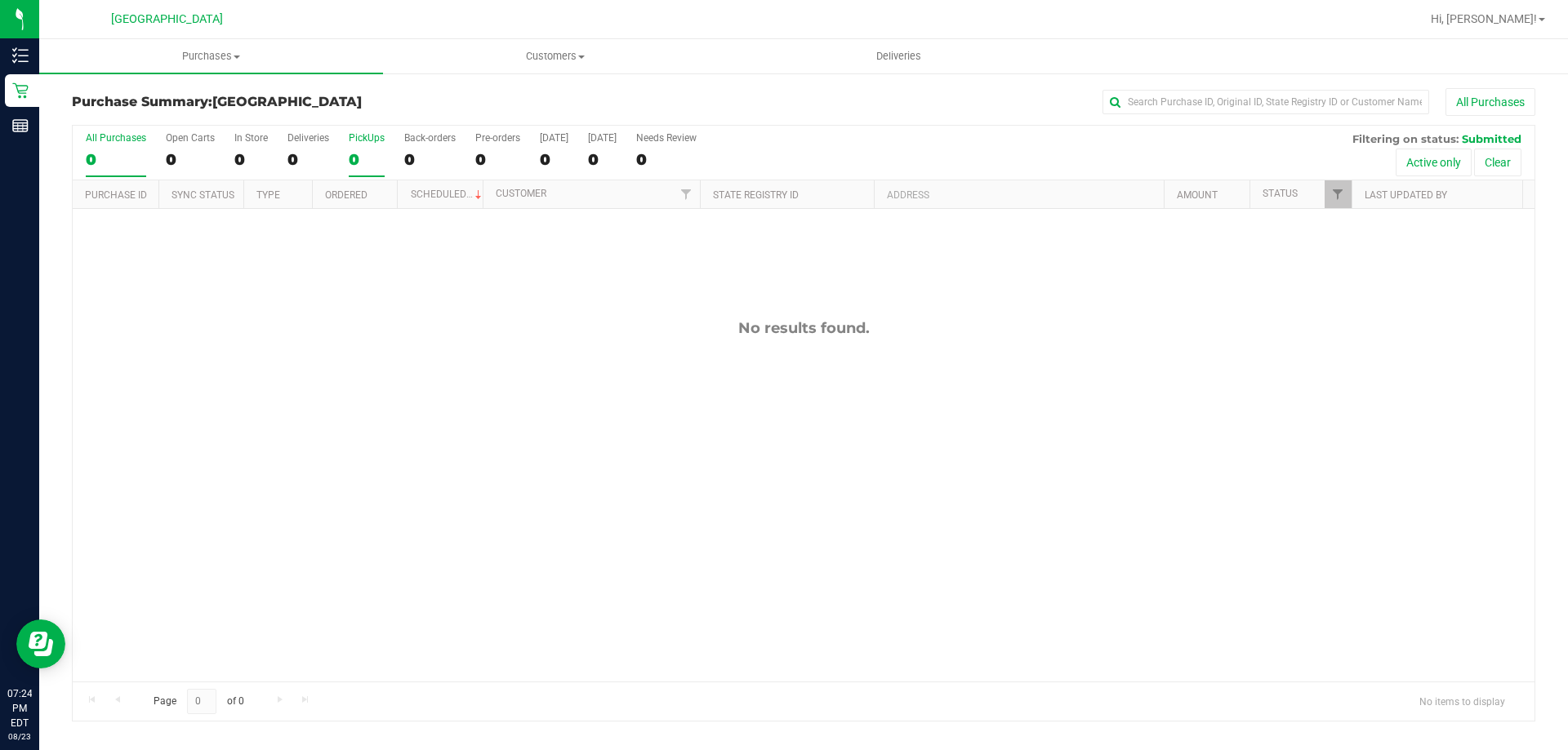
click at [353, 159] on div "0" at bounding box center [366, 160] width 36 height 19
click at [0, 0] on input "PickUps 0" at bounding box center [0, 0] width 0 height 0
click at [1332, 191] on span "Filter" at bounding box center [1337, 194] width 13 height 13
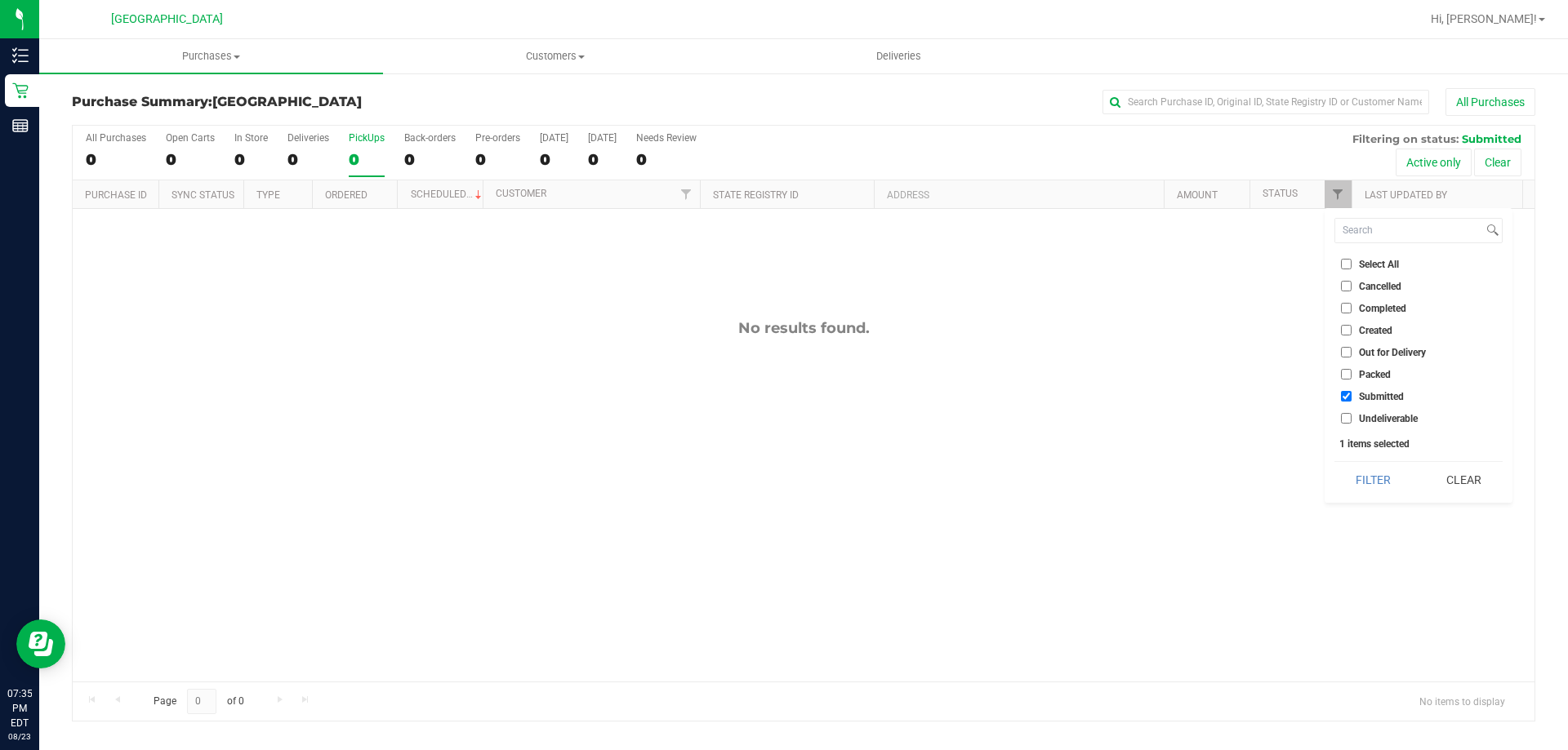
click at [1363, 257] on li "Select All" at bounding box center [1418, 264] width 168 height 17
click at [1363, 260] on span "Select All" at bounding box center [1378, 264] width 40 height 9
click at [1351, 260] on input "Select All" at bounding box center [1346, 263] width 10 height 10
checkbox input "true"
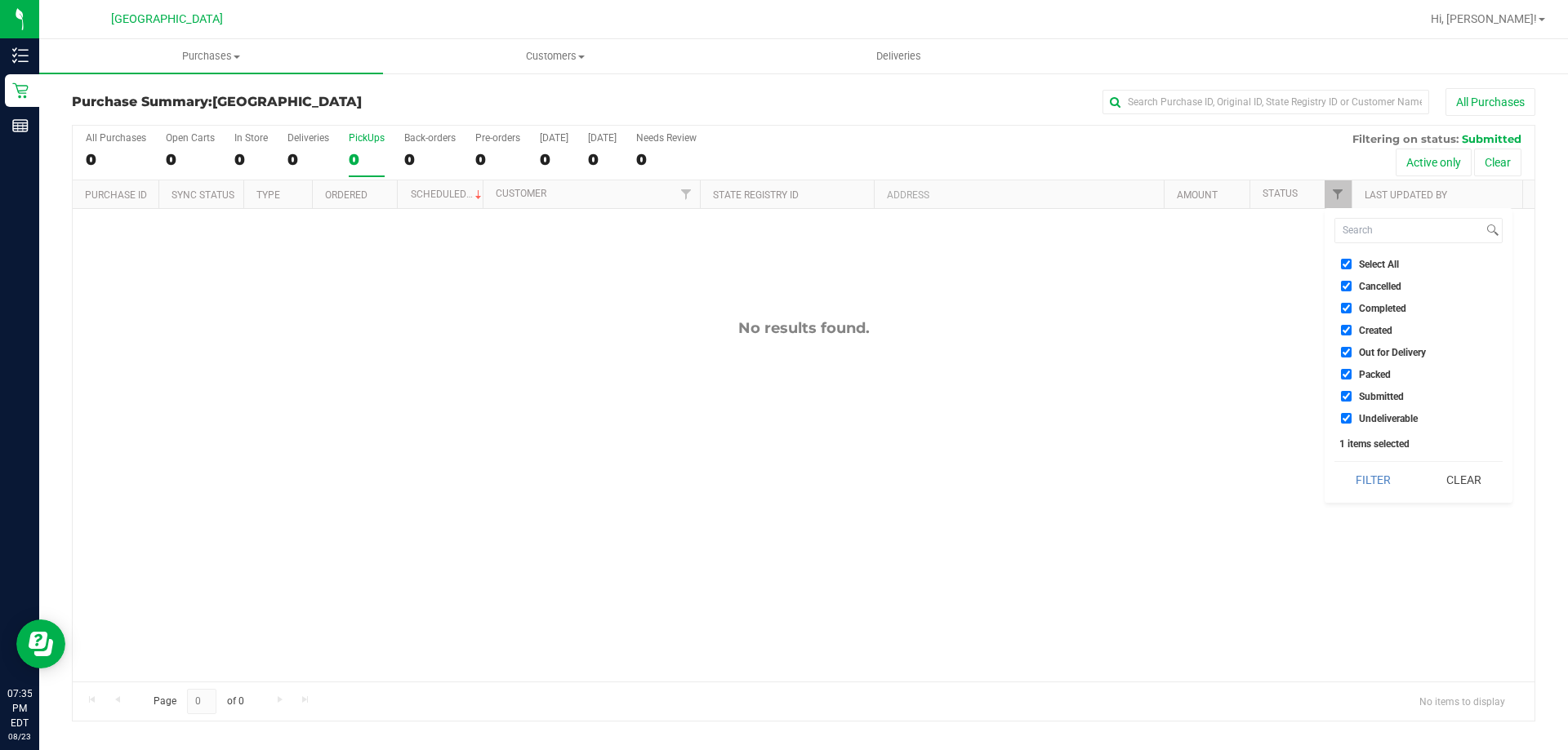
checkbox input "true"
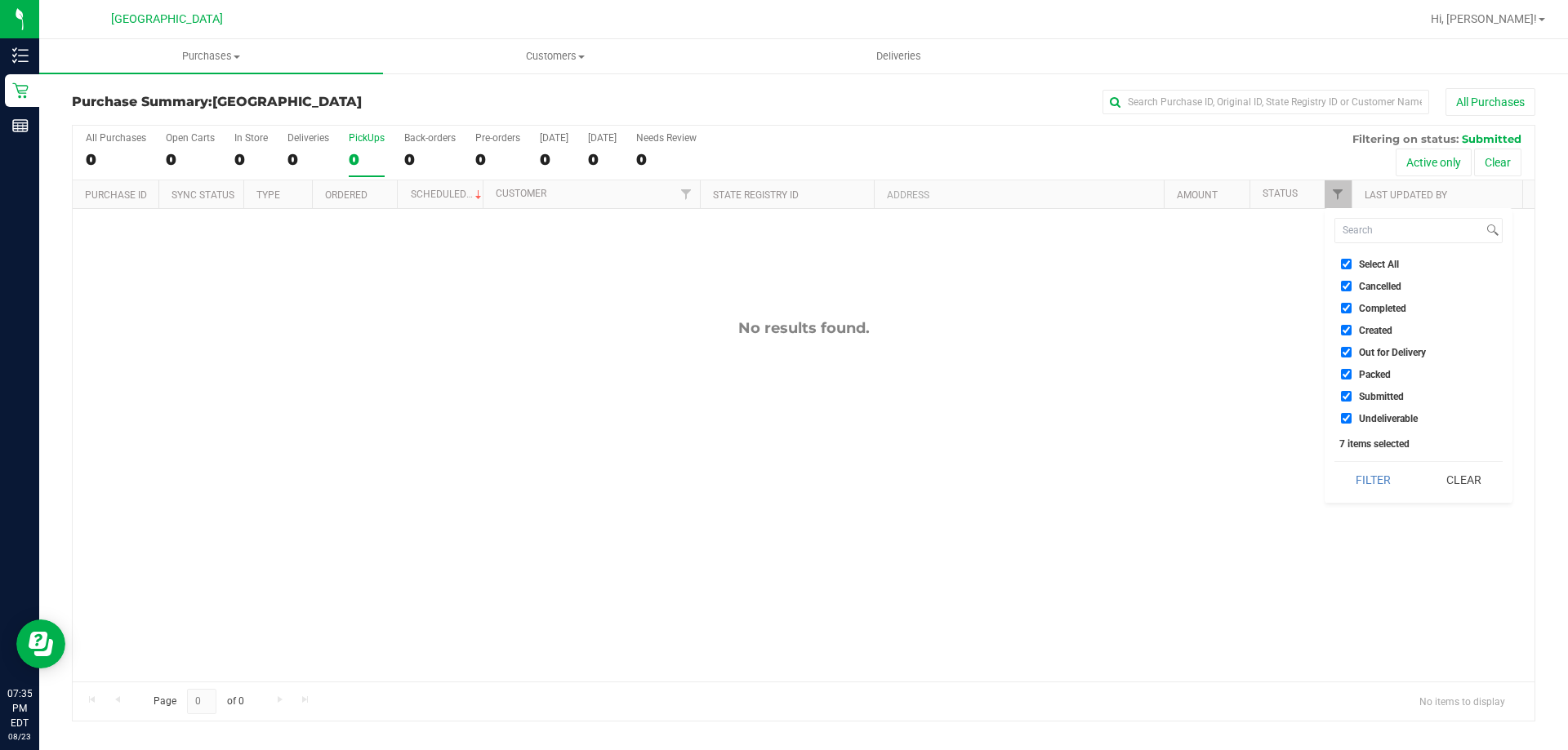
click at [1363, 260] on span "Select All" at bounding box center [1378, 264] width 40 height 9
click at [1351, 260] on input "Select All" at bounding box center [1346, 263] width 10 height 10
checkbox input "false"
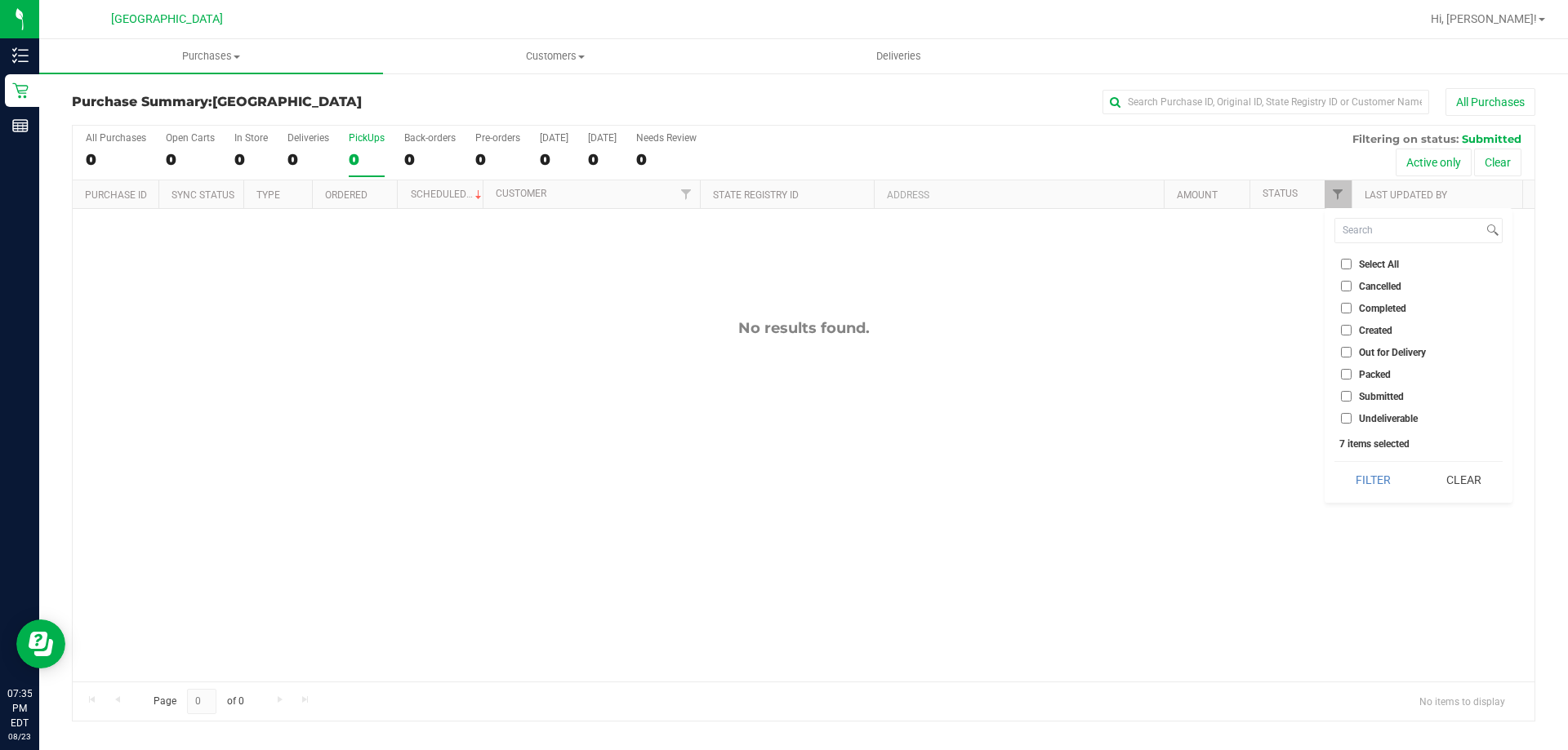
checkbox input "false"
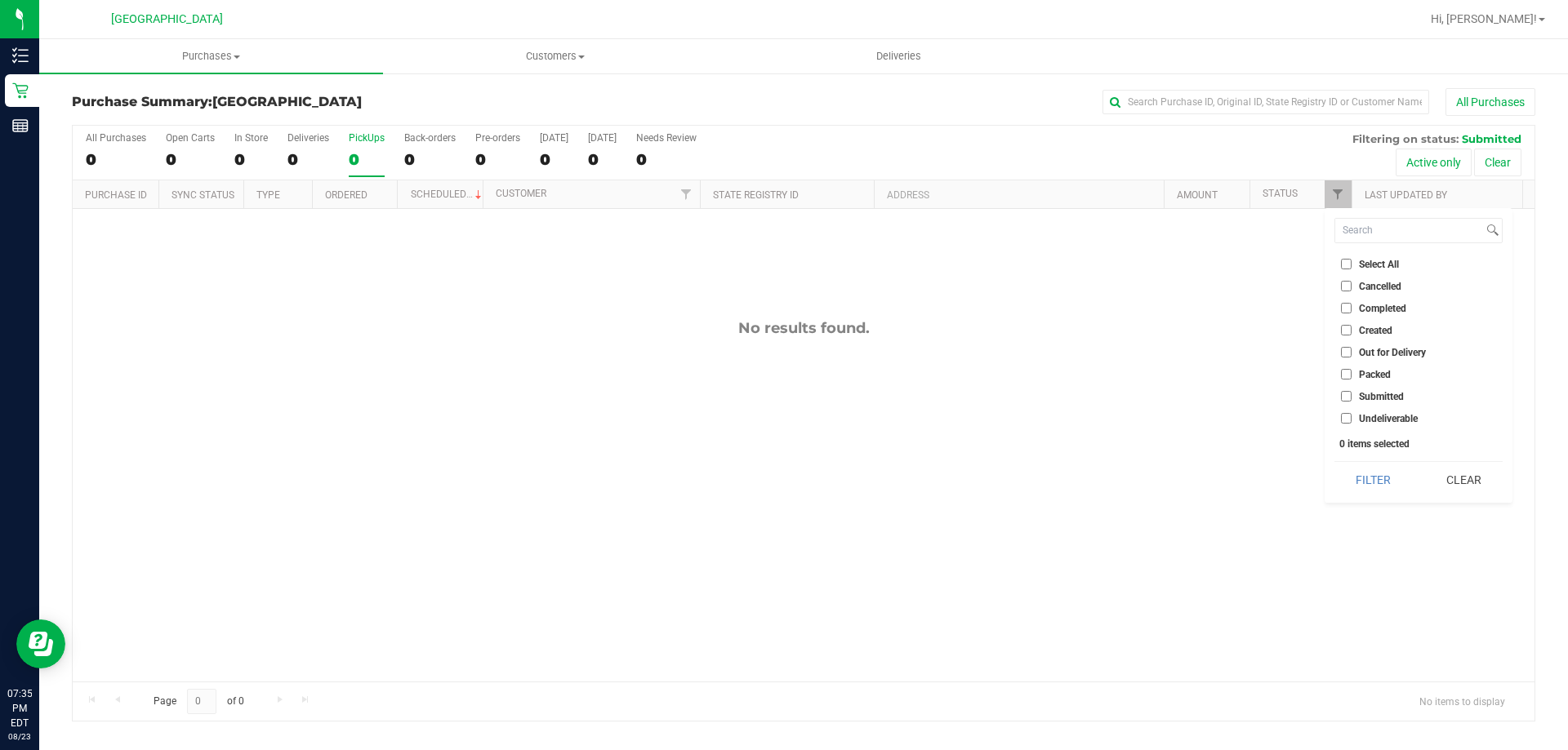
click at [1376, 391] on span "Submitted" at bounding box center [1381, 396] width 45 height 9
click at [1351, 391] on input "Submitted" at bounding box center [1346, 396] width 10 height 10
checkbox input "true"
click at [1390, 487] on button "Filter" at bounding box center [1374, 480] width 78 height 35
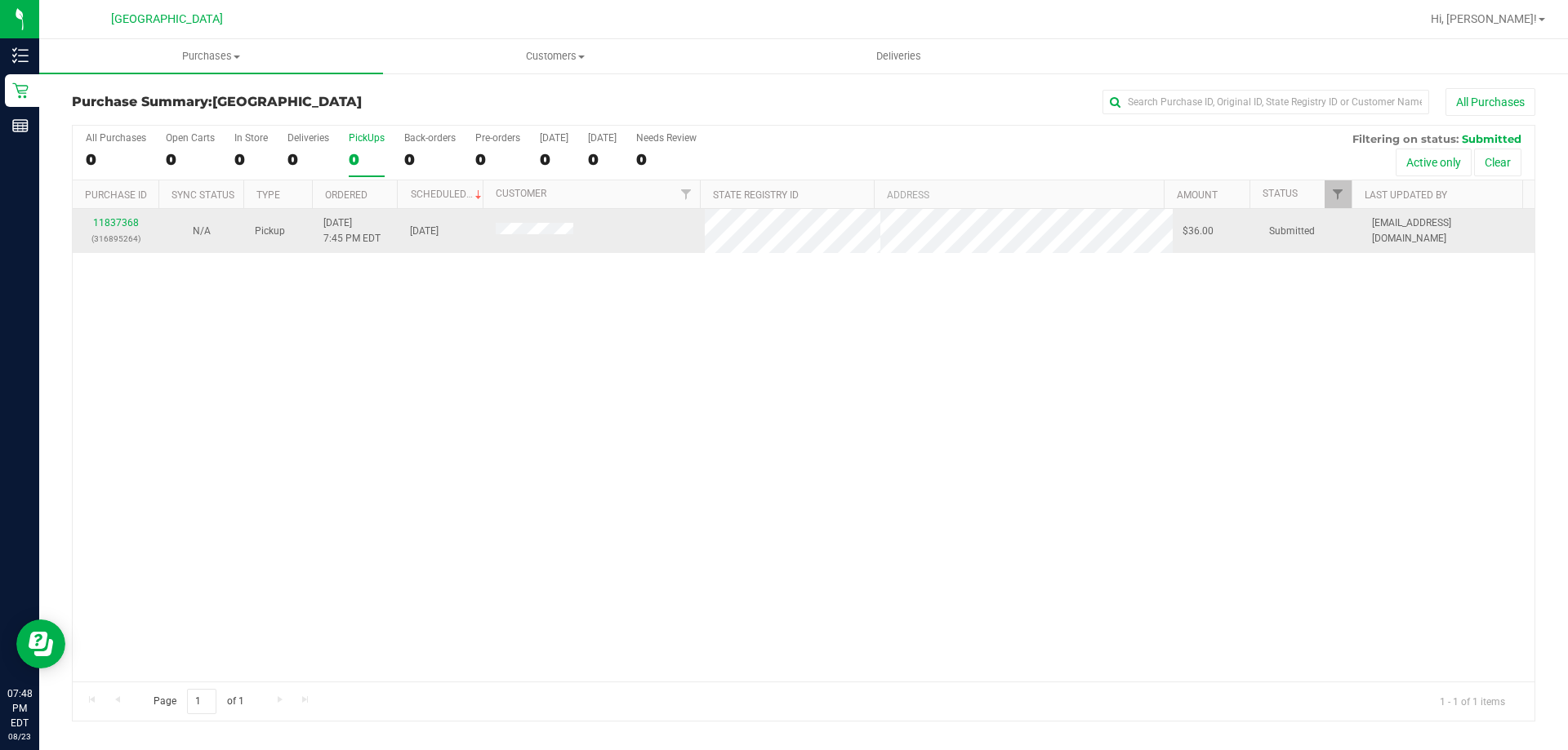
click at [107, 217] on div "11837368 (316895264)" at bounding box center [115, 231] width 66 height 31
click at [123, 223] on link "11837368" at bounding box center [116, 222] width 46 height 11
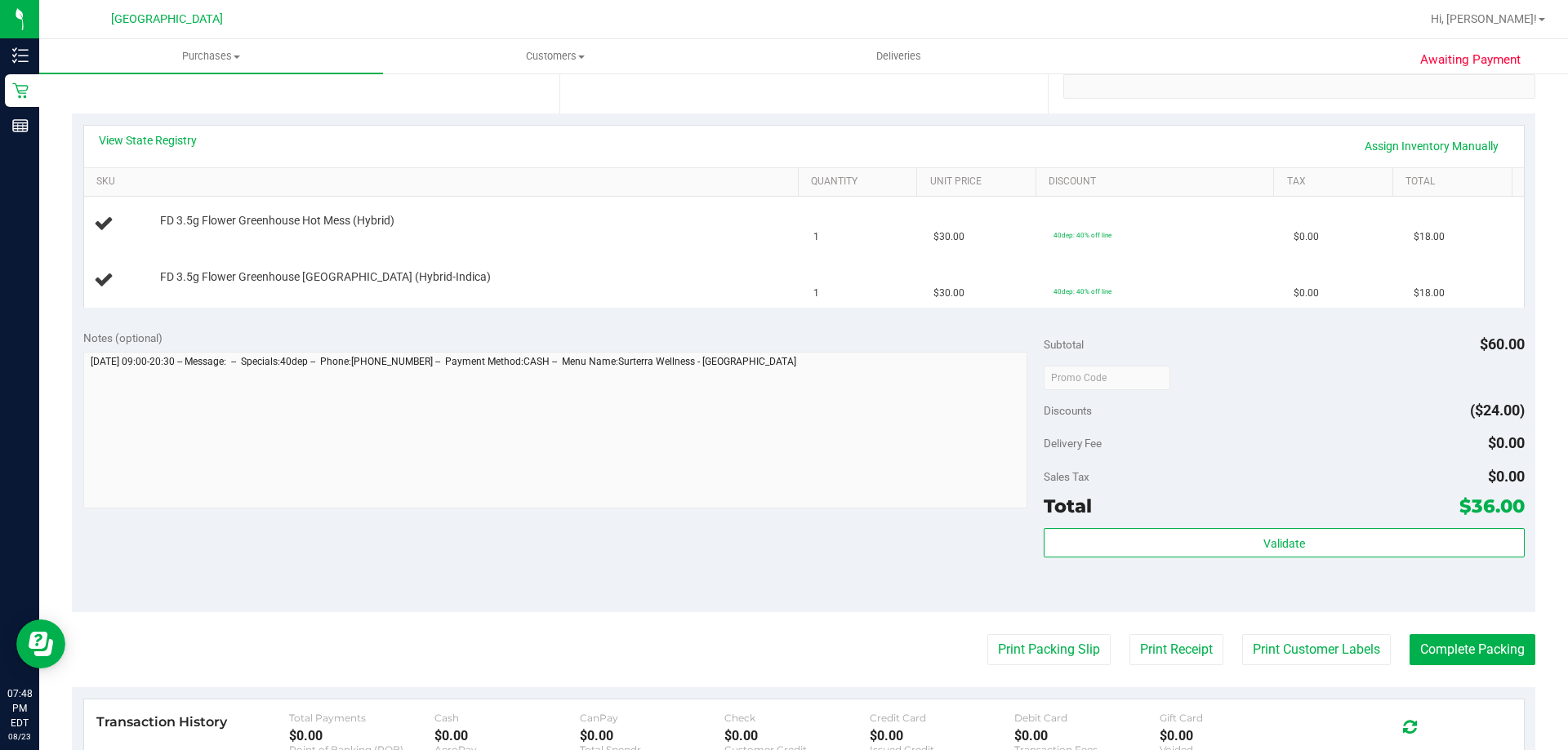
scroll to position [601, 0]
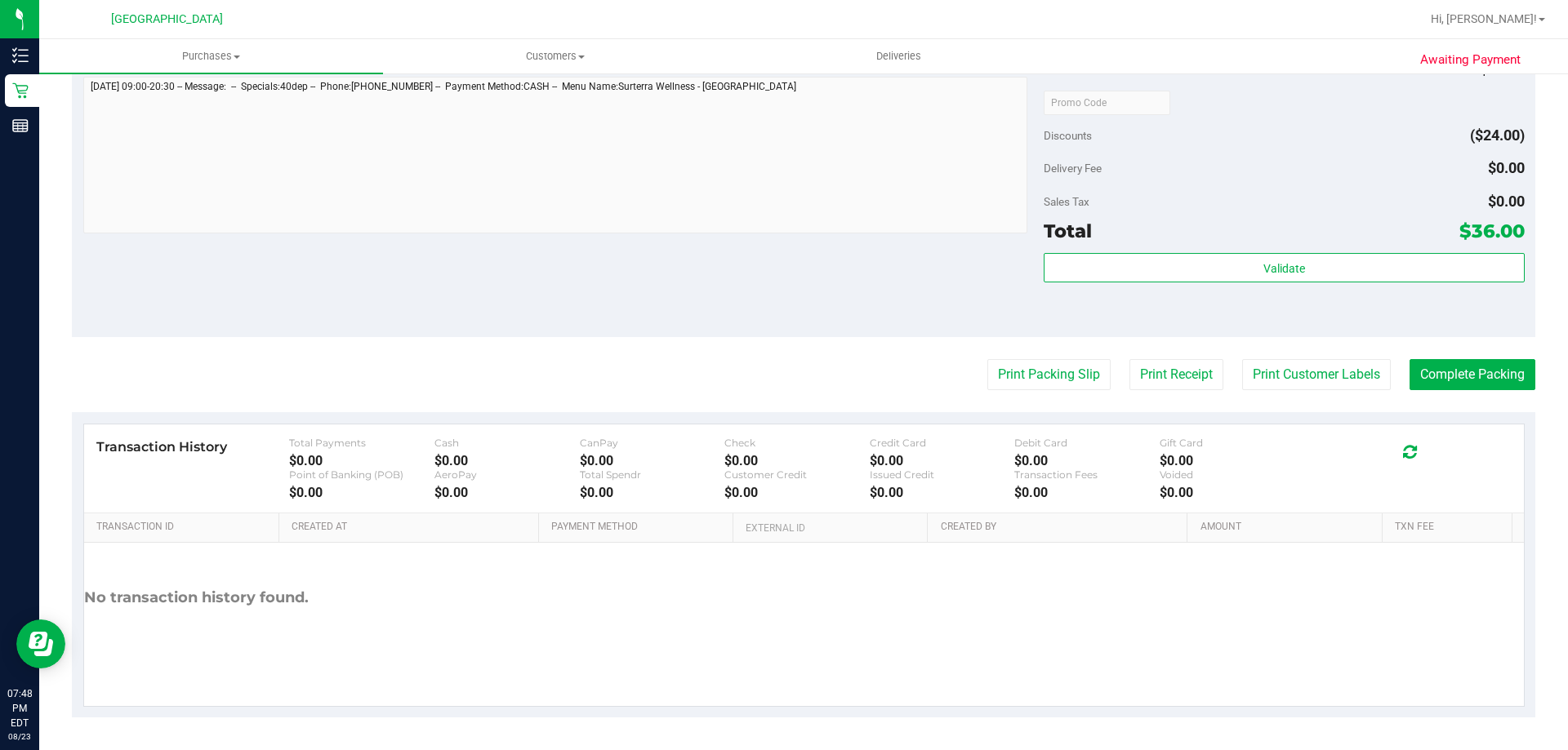
click at [1026, 339] on purchase-details "Back Edit Purchase Cancel Purchase View Profile # 11837368 BioTrack ID: - Submi…" at bounding box center [804, 102] width 1463 height 1231
click at [1019, 383] on button "Print Packing Slip" at bounding box center [1049, 375] width 123 height 31
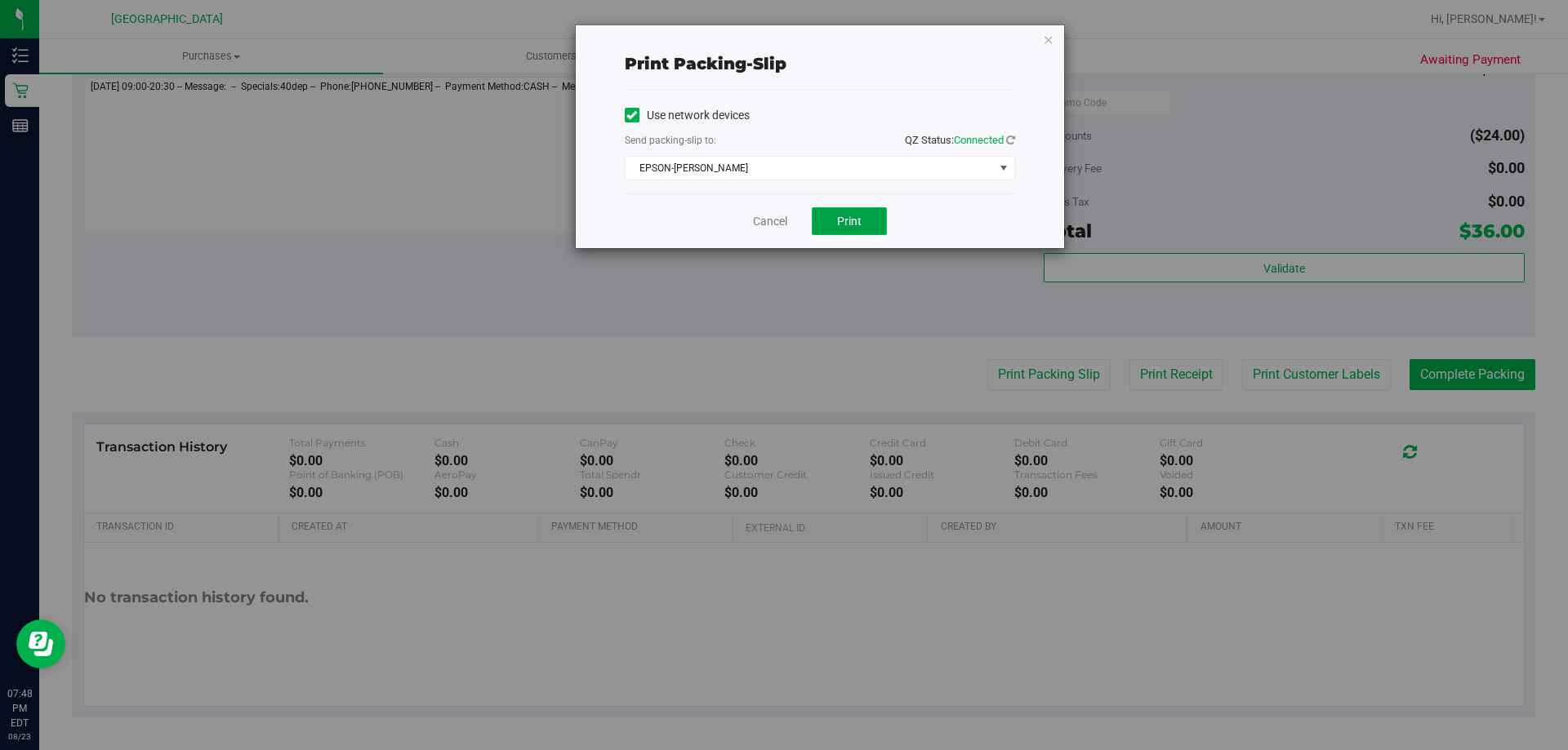
click at [845, 222] on span "Print" at bounding box center [849, 221] width 24 height 13
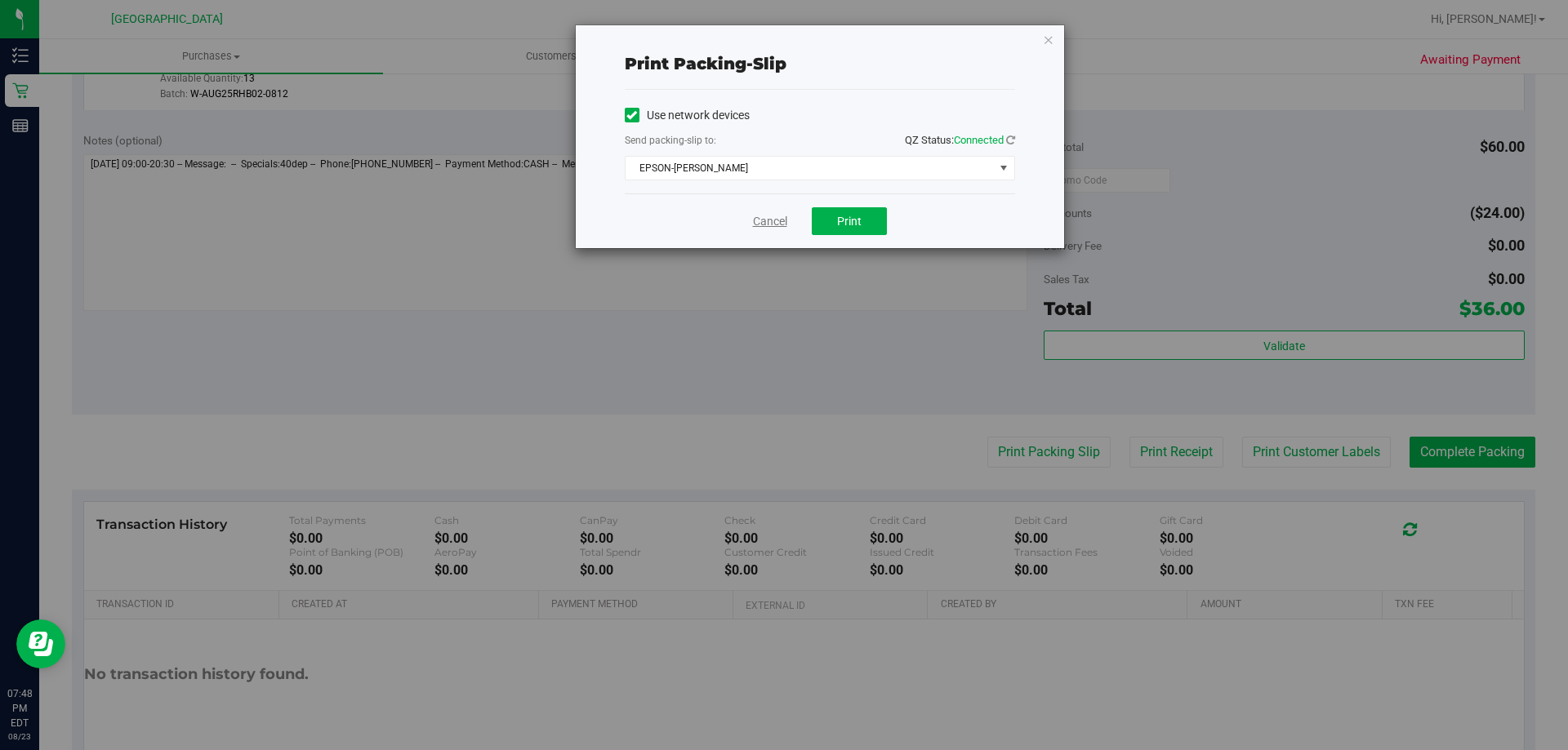
click at [771, 219] on link "Cancel" at bounding box center [770, 221] width 35 height 17
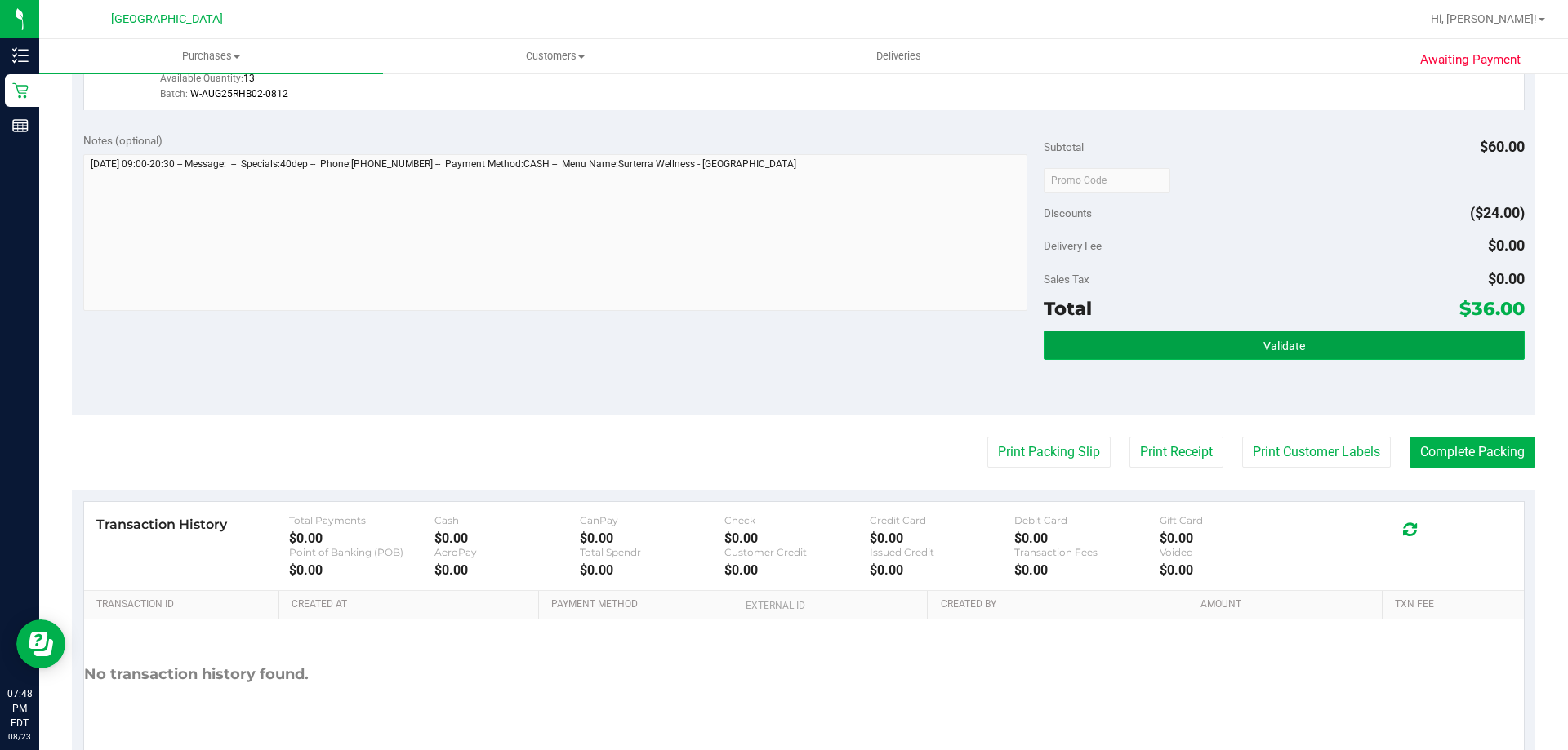
click at [1265, 347] on span "Validate" at bounding box center [1284, 347] width 42 height 13
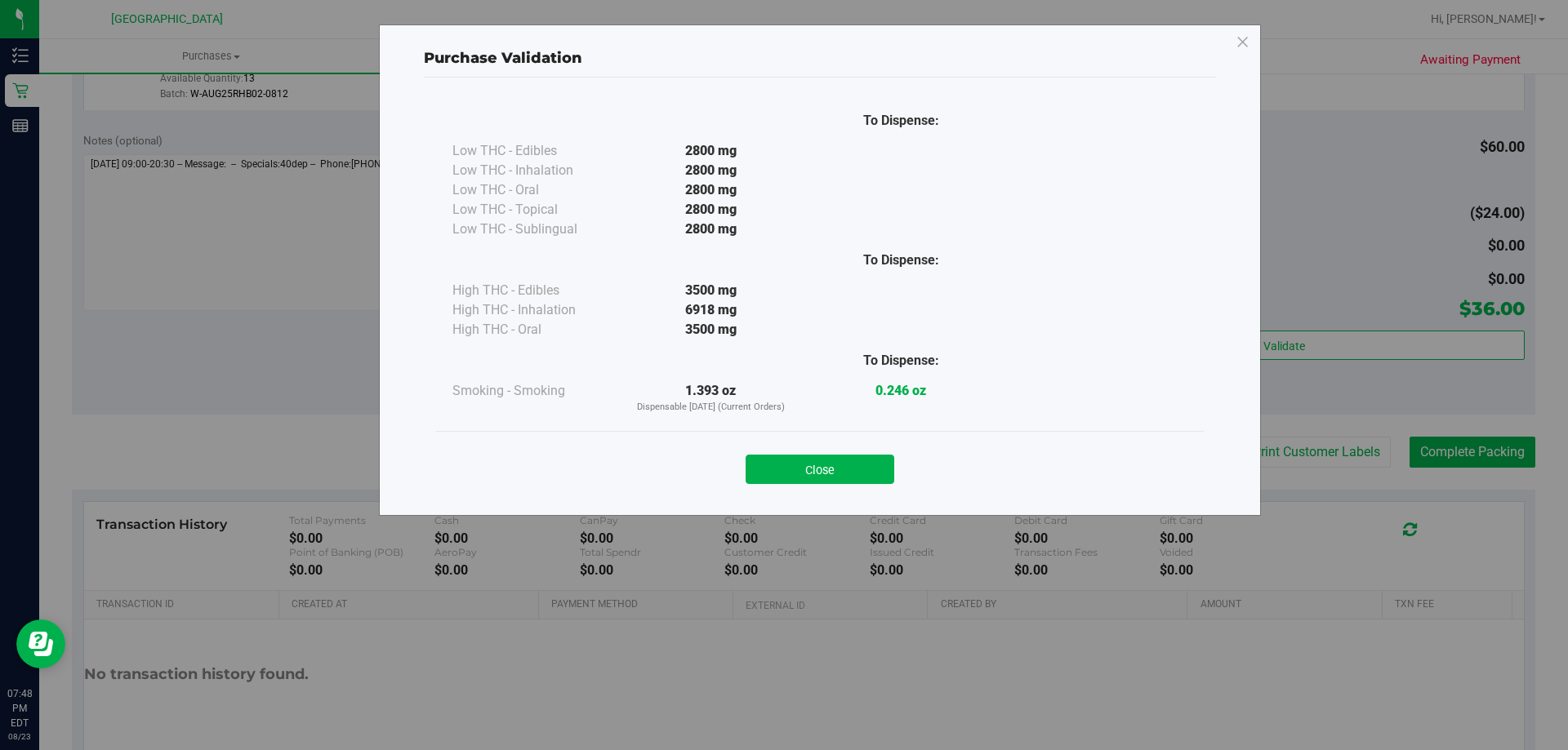
drag, startPoint x: 845, startPoint y: 465, endPoint x: 1475, endPoint y: 541, distance: 634.6
click at [852, 471] on button "Close" at bounding box center [820, 469] width 149 height 29
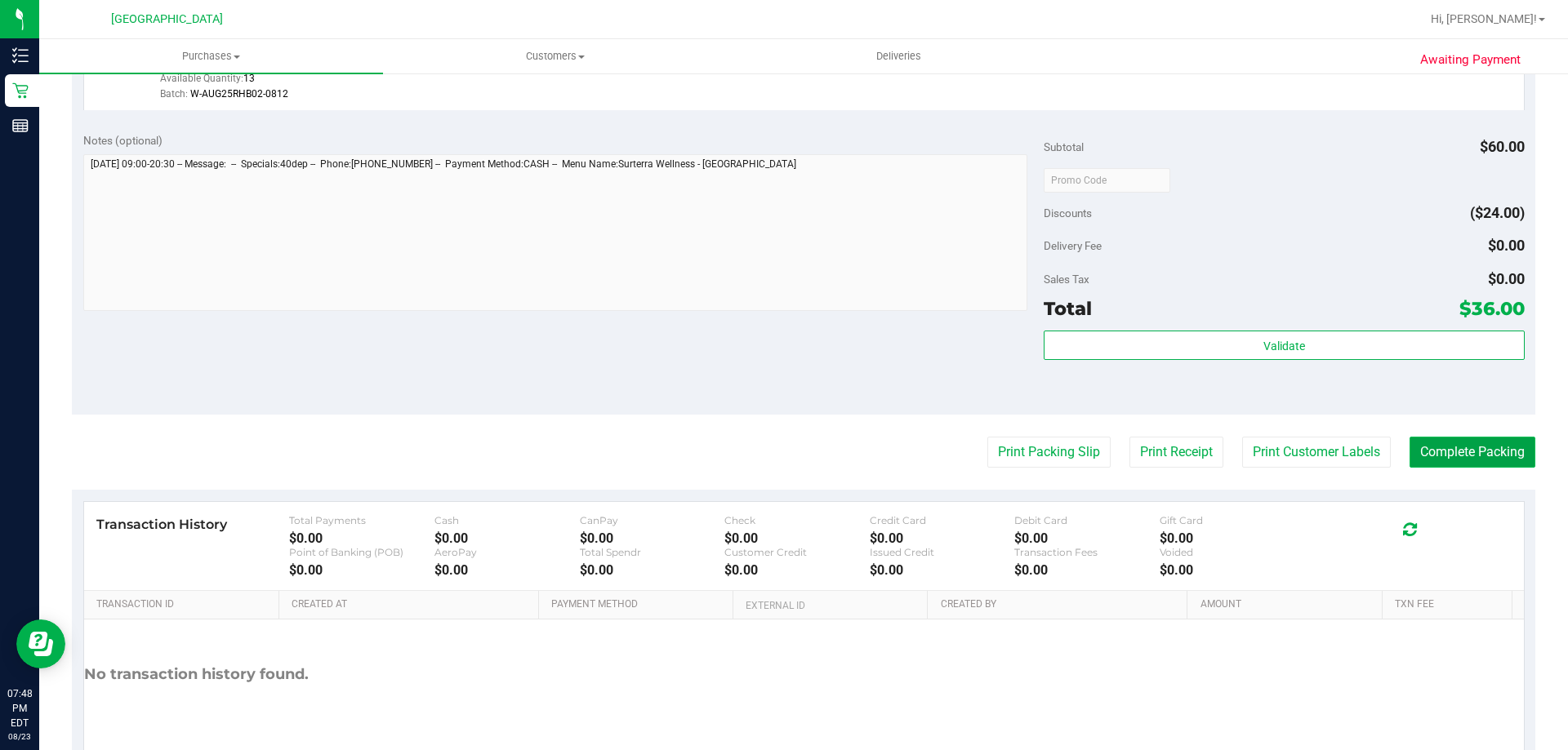
click at [1441, 453] on button "Complete Packing" at bounding box center [1472, 452] width 126 height 31
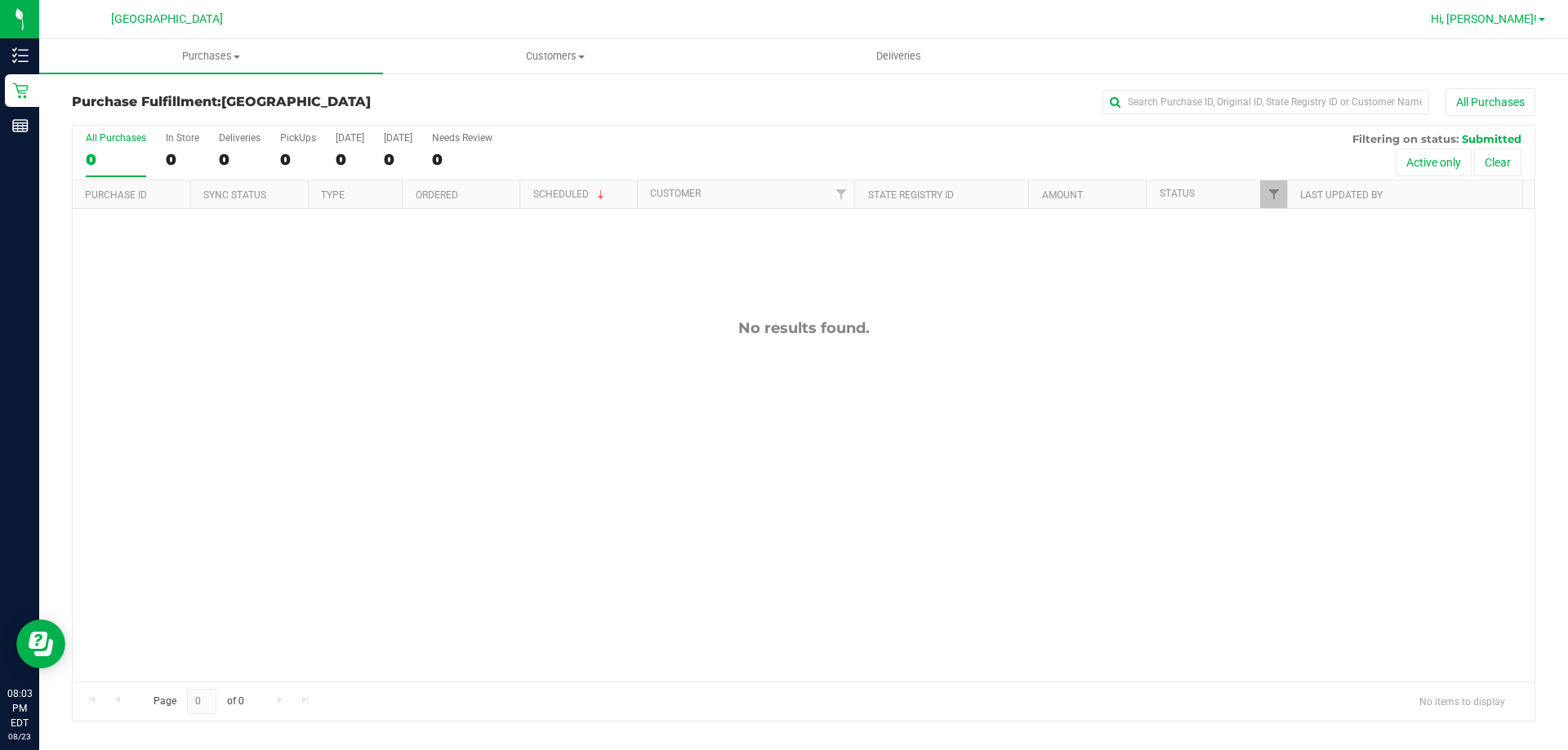
click at [1518, 21] on span "Hi, [PERSON_NAME]!" at bounding box center [1484, 19] width 107 height 13
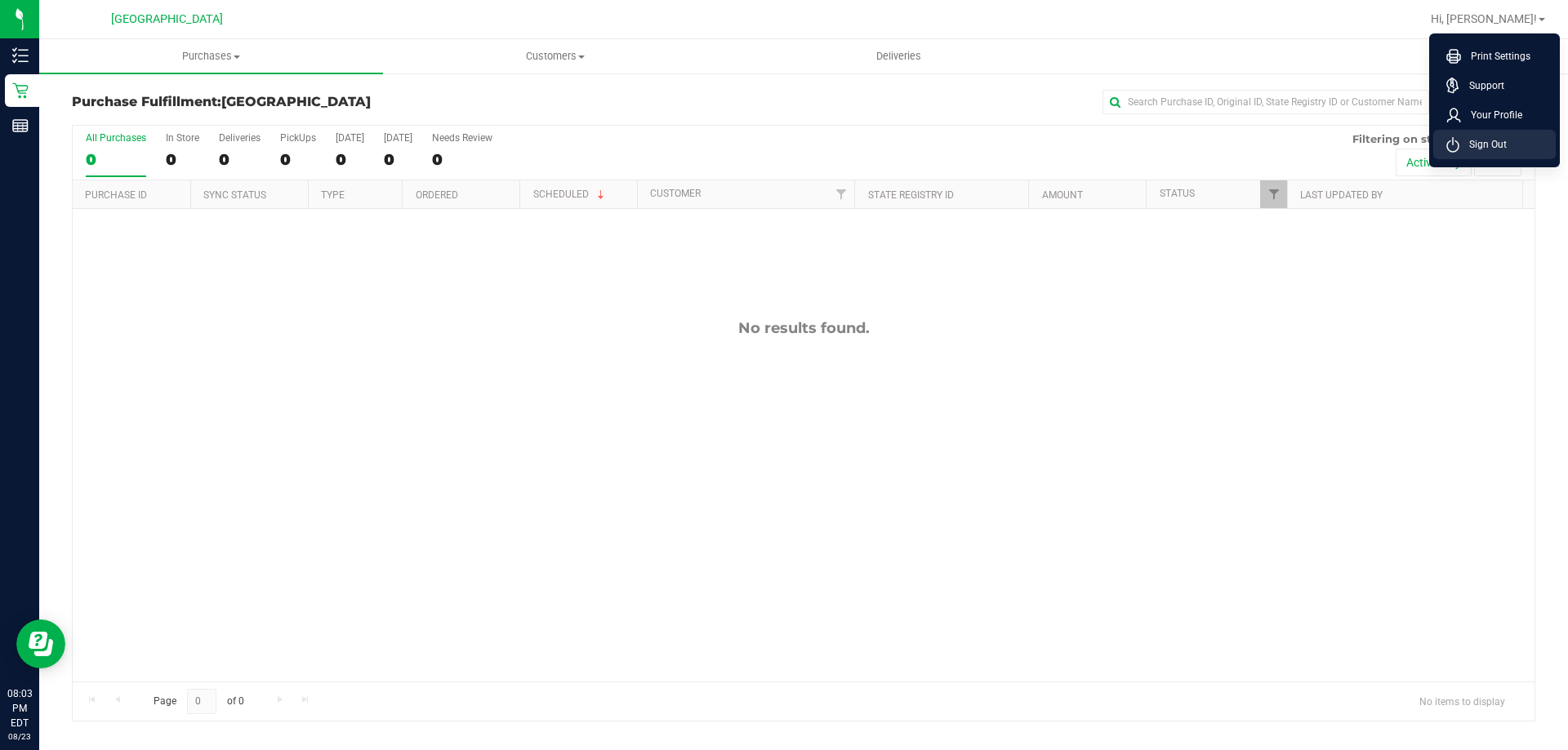
click at [1498, 148] on span "Sign Out" at bounding box center [1483, 144] width 48 height 16
